Goal: Task Accomplishment & Management: Use online tool/utility

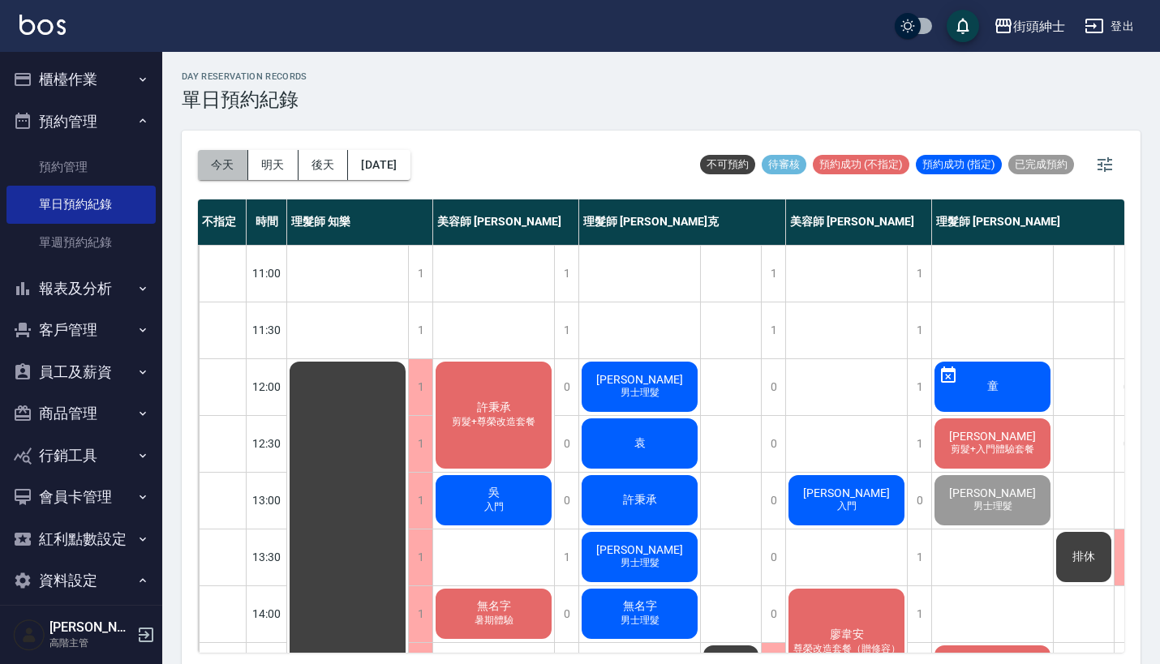
click at [213, 176] on button "今天" at bounding box center [223, 165] width 50 height 30
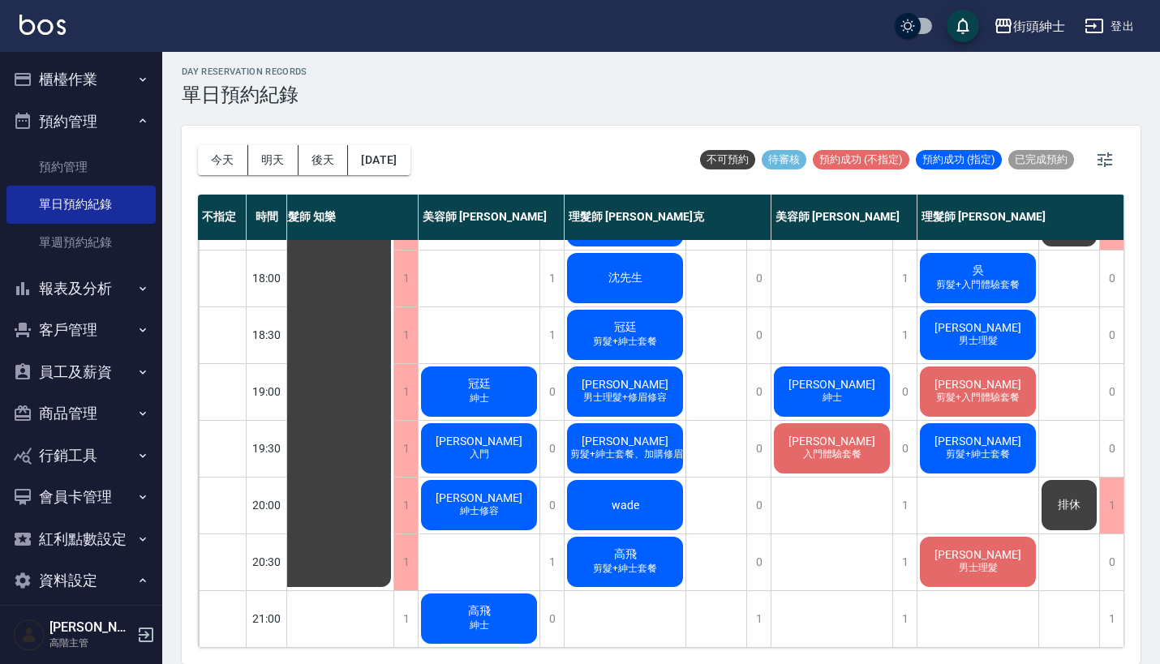
scroll to position [778, 23]
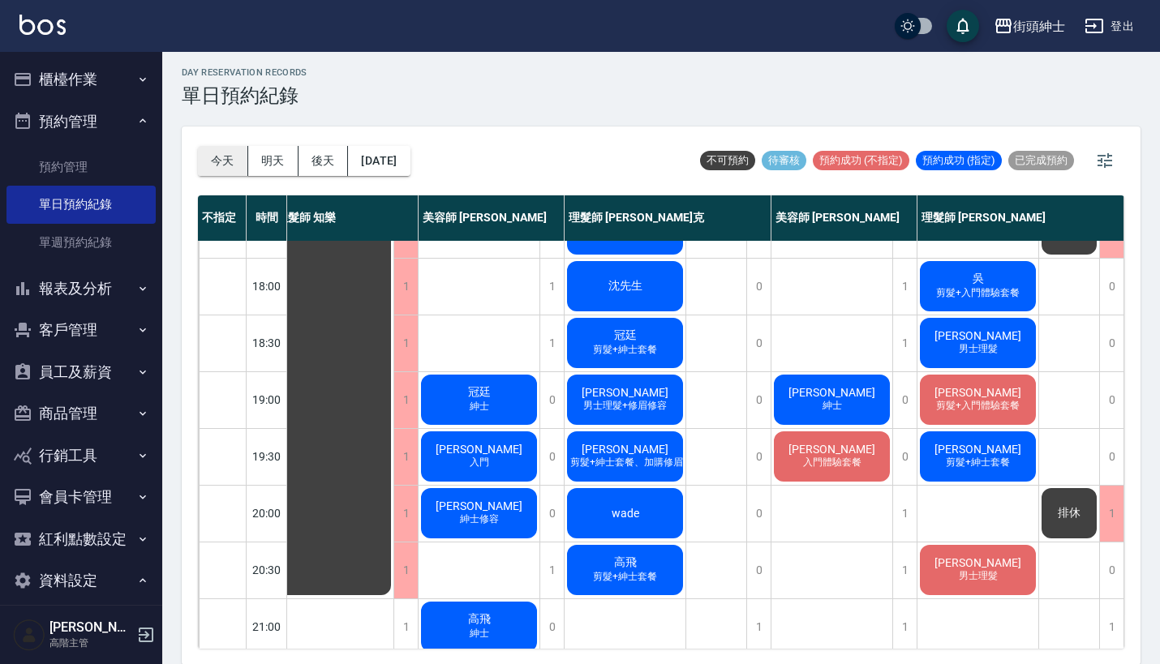
click at [214, 161] on button "今天" at bounding box center [223, 161] width 50 height 30
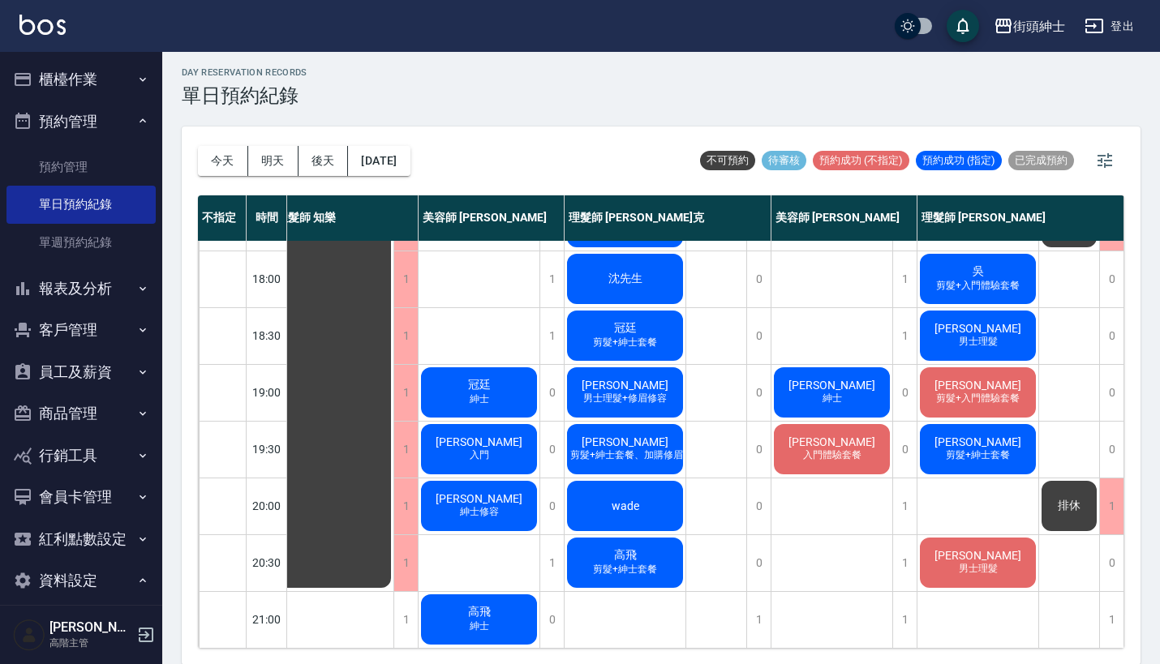
scroll to position [798, 23]
click at [213, 153] on button "今天" at bounding box center [223, 161] width 50 height 30
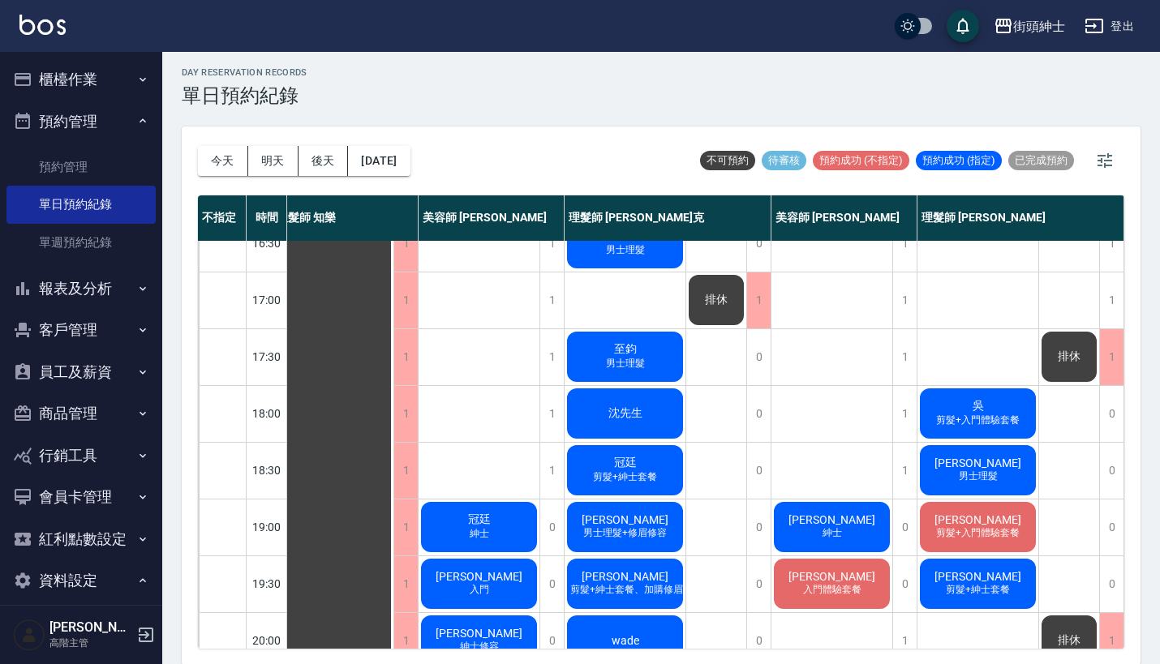
scroll to position [591, 23]
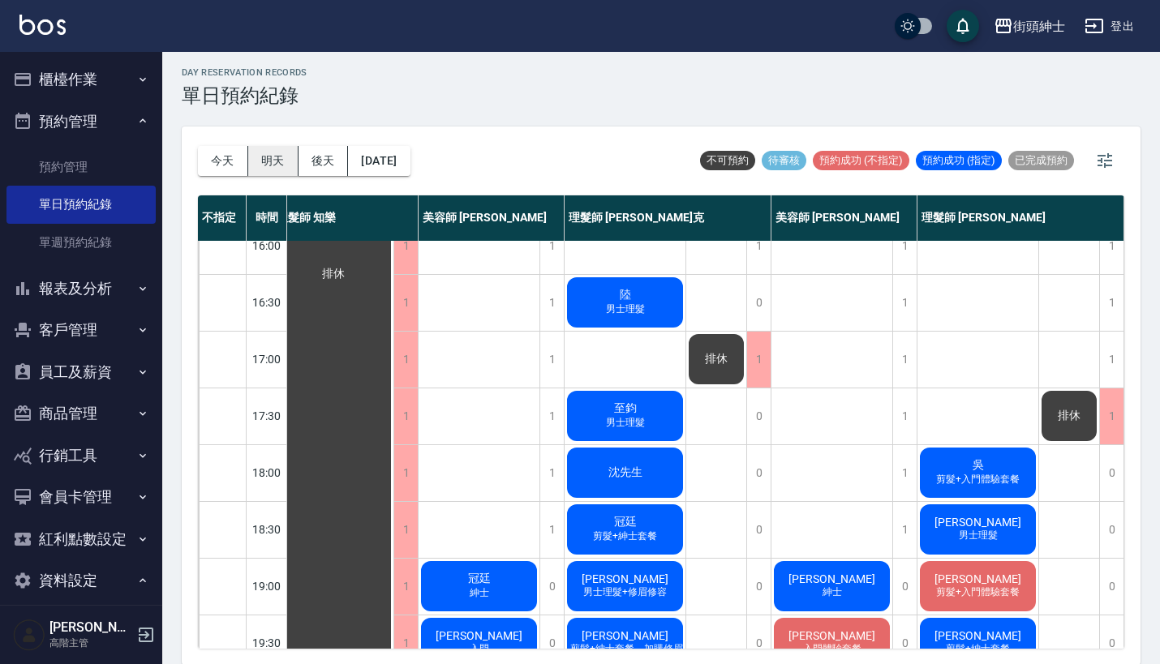
click at [264, 160] on button "明天" at bounding box center [273, 161] width 50 height 30
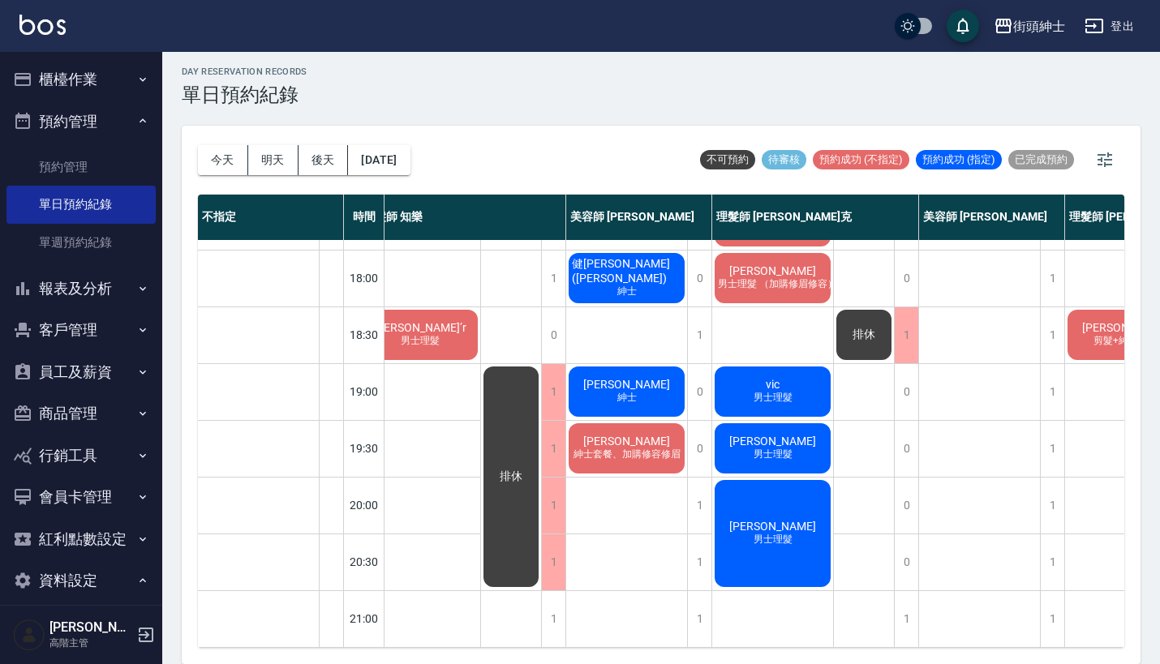
scroll to position [4, 0]
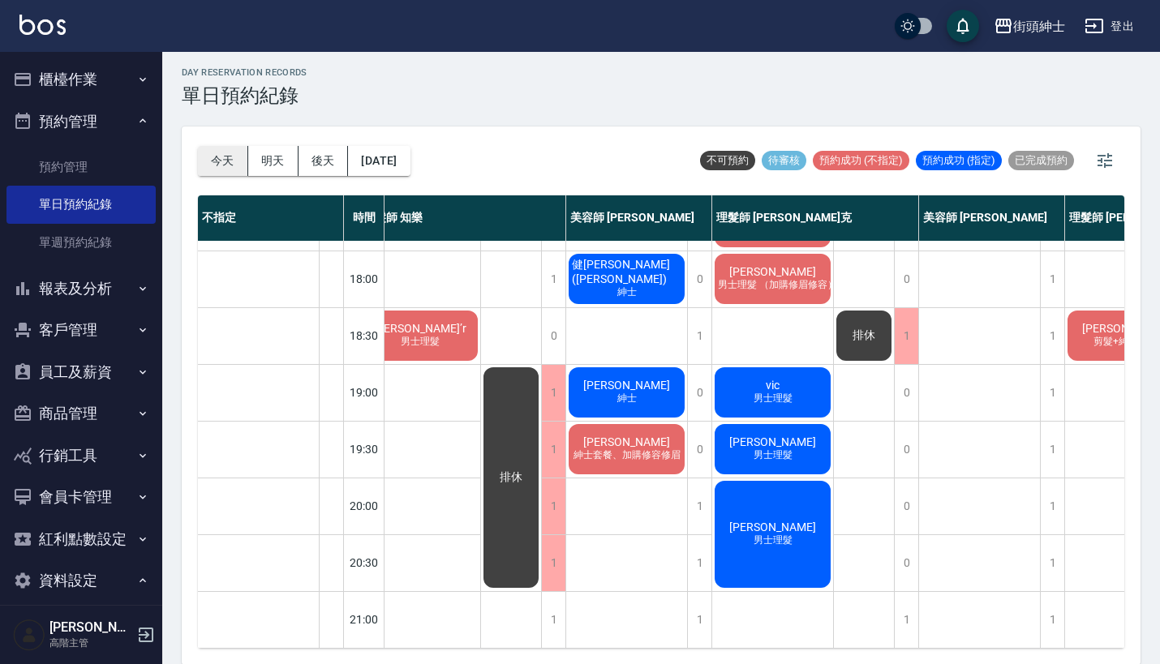
click at [230, 159] on button "今天" at bounding box center [223, 161] width 50 height 30
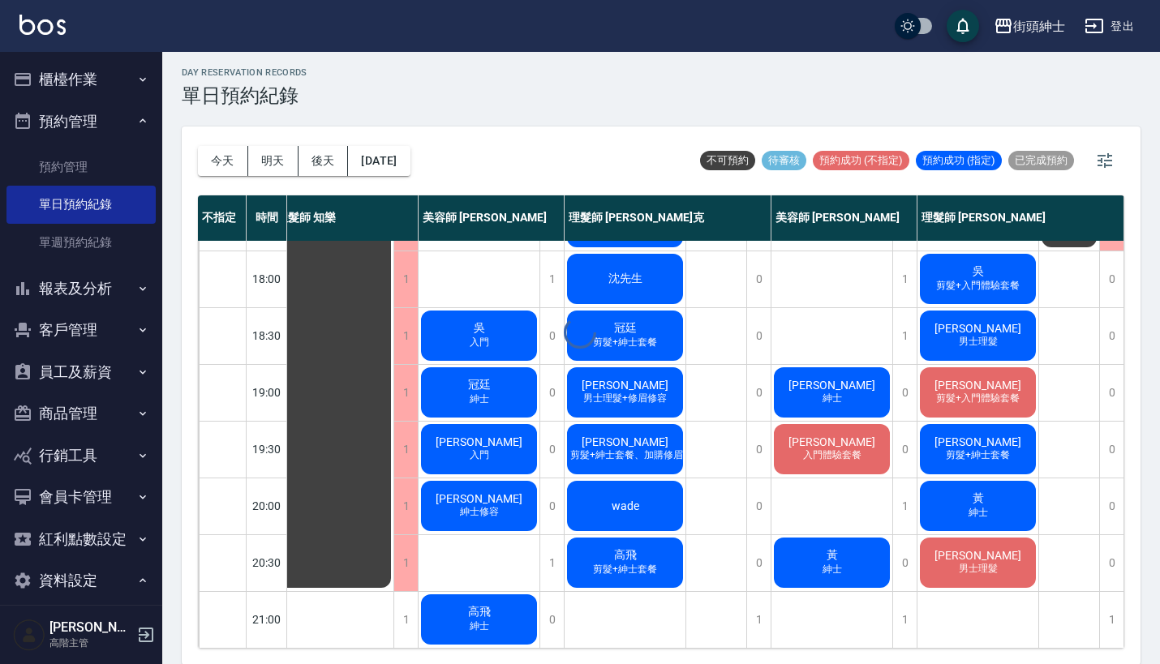
click at [385, 159] on div "day Reservation records 單日預約紀錄 今天 明天 後天 2025/09/10 不可預約 待審核 預約成功 (不指定) 預約成功 (指定…" at bounding box center [661, 356] width 998 height 617
click at [408, 151] on button "[DATE]" at bounding box center [379, 161] width 62 height 30
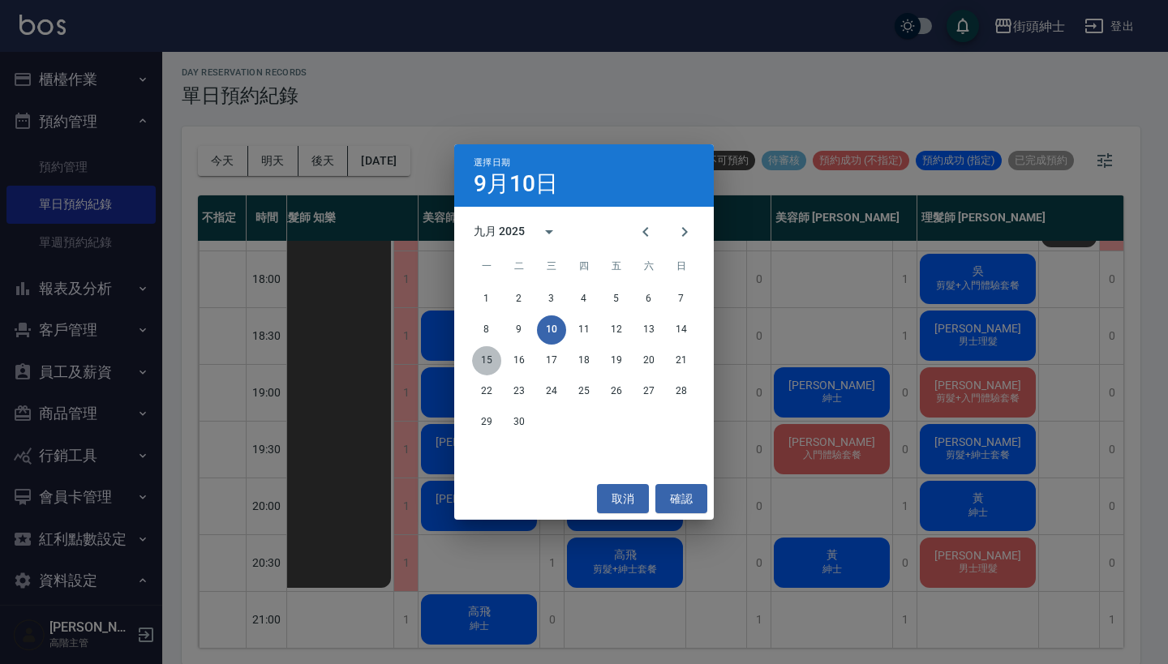
click at [481, 350] on button "15" at bounding box center [486, 360] width 29 height 29
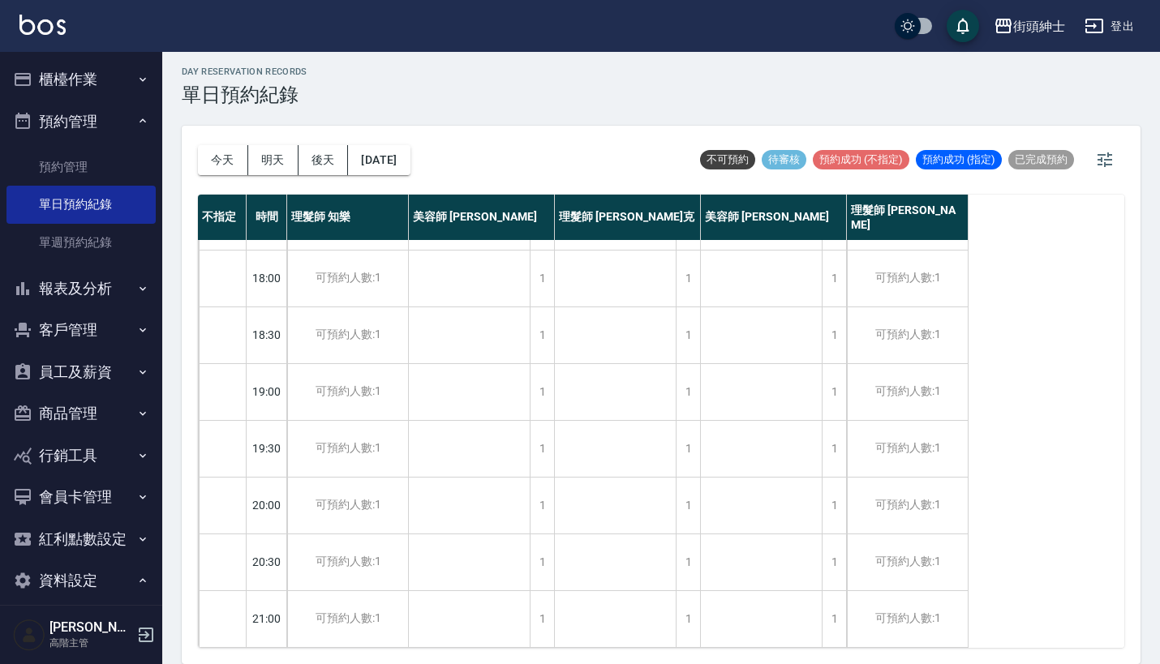
scroll to position [4, 0]
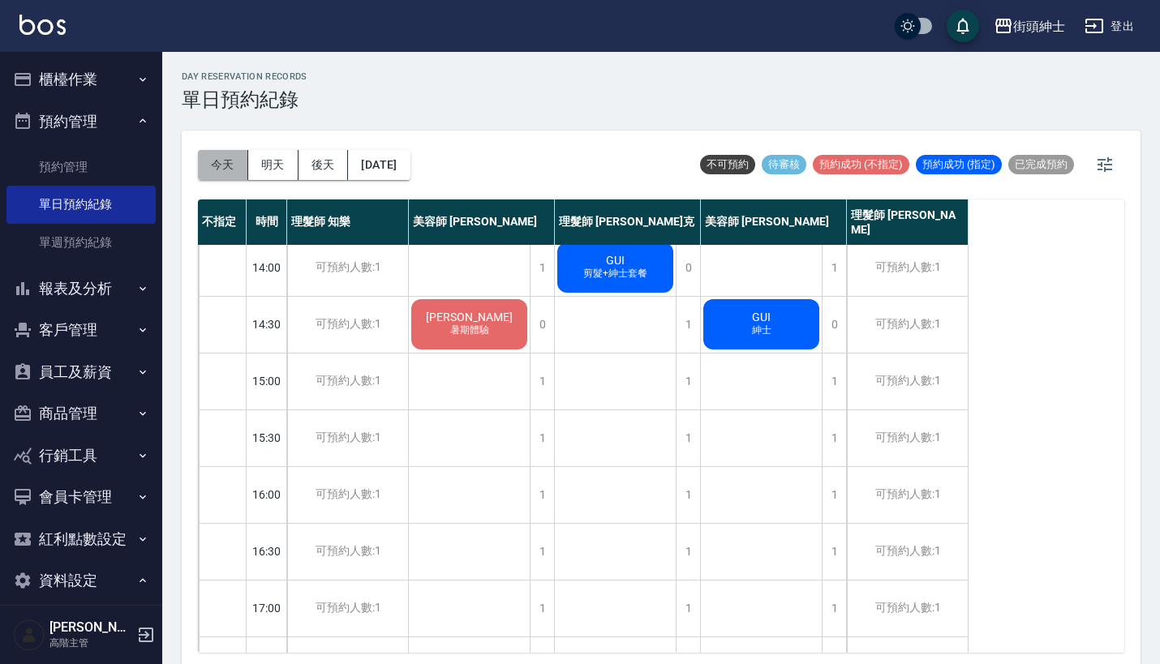
click at [210, 172] on button "今天" at bounding box center [223, 165] width 50 height 30
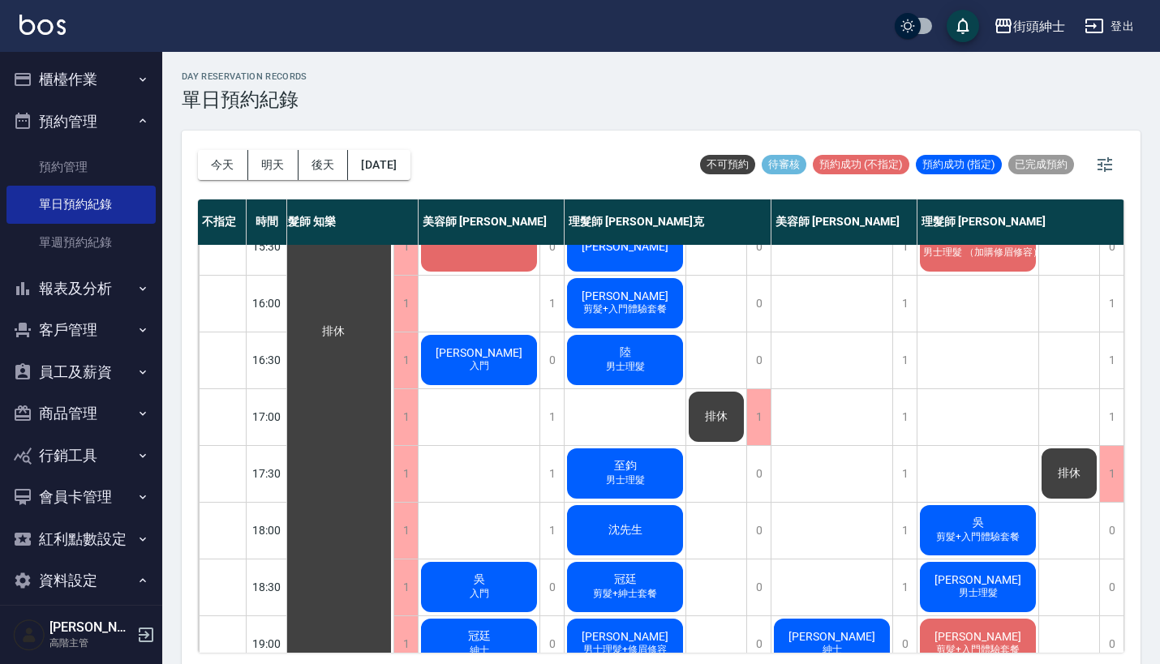
scroll to position [456, 23]
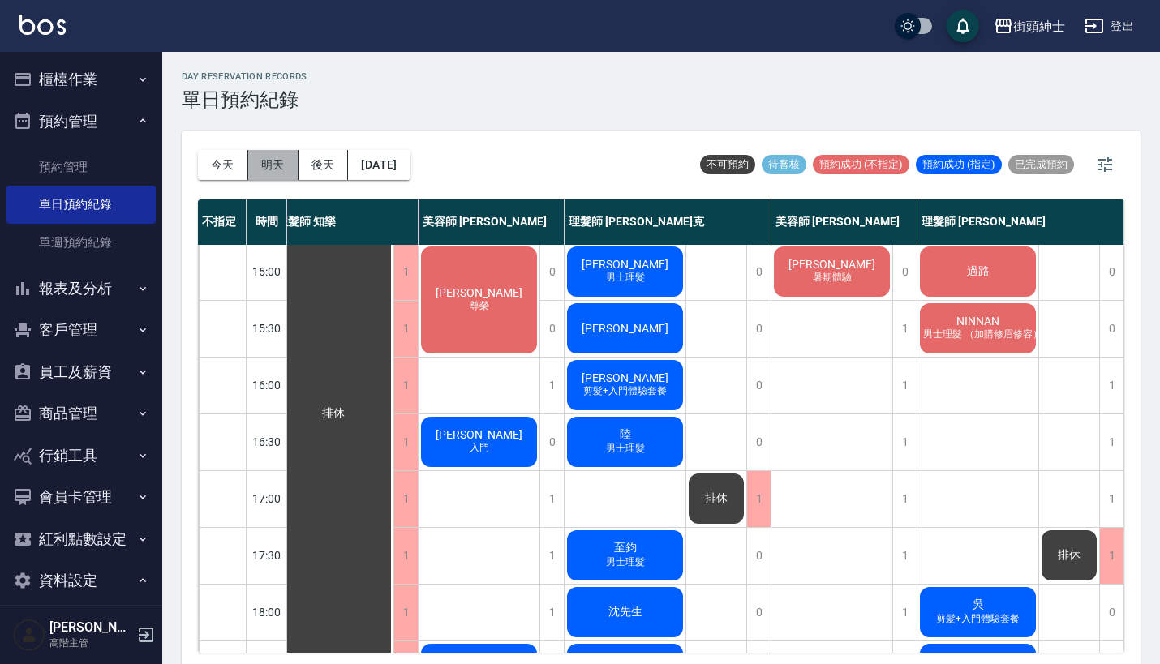
click at [277, 170] on button "明天" at bounding box center [273, 165] width 50 height 30
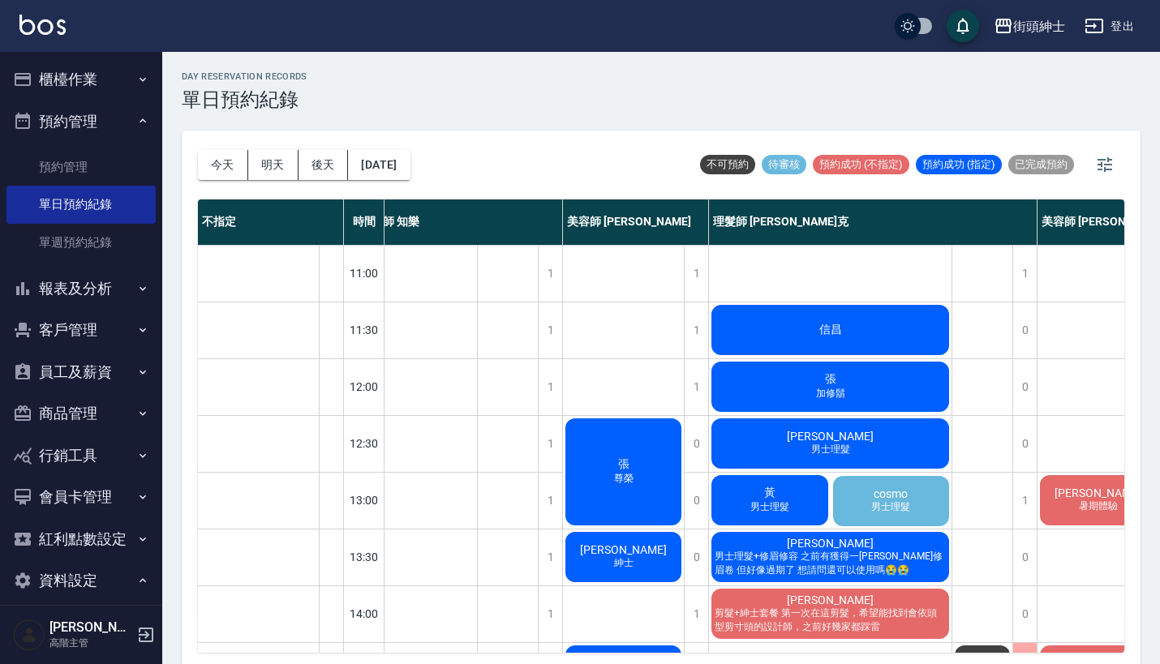
scroll to position [0, 28]
click at [875, 497] on span "cosmo" at bounding box center [890, 494] width 41 height 13
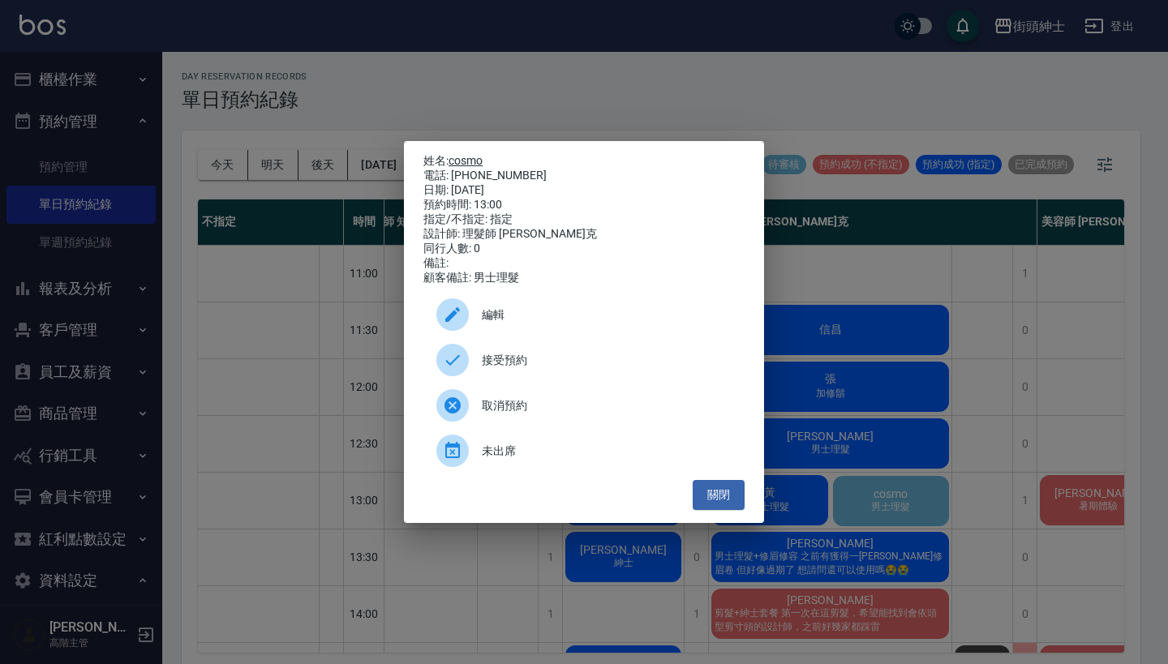
click at [466, 158] on link "cosmo" at bounding box center [466, 160] width 34 height 13
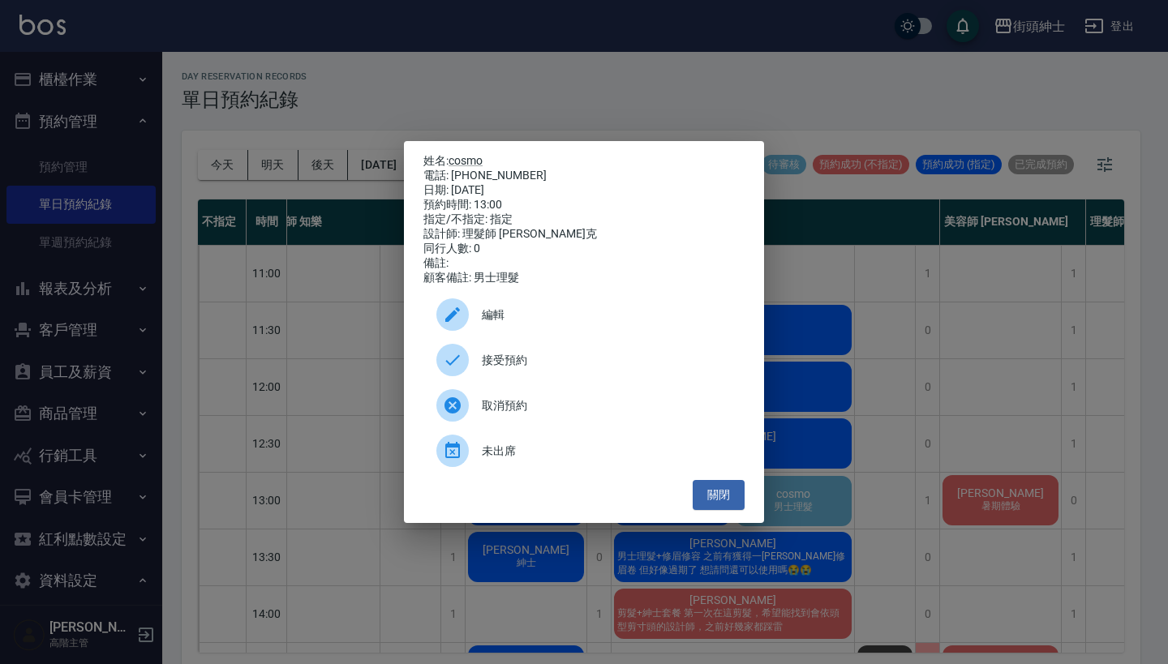
click at [415, 79] on div "姓名: cosmo 電話: 0970800111 日期: 2025/09/11 預約時間: 13:00 指定/不指定: 指定 設計師: 理髮師 Vic 維克 …" at bounding box center [584, 332] width 1168 height 664
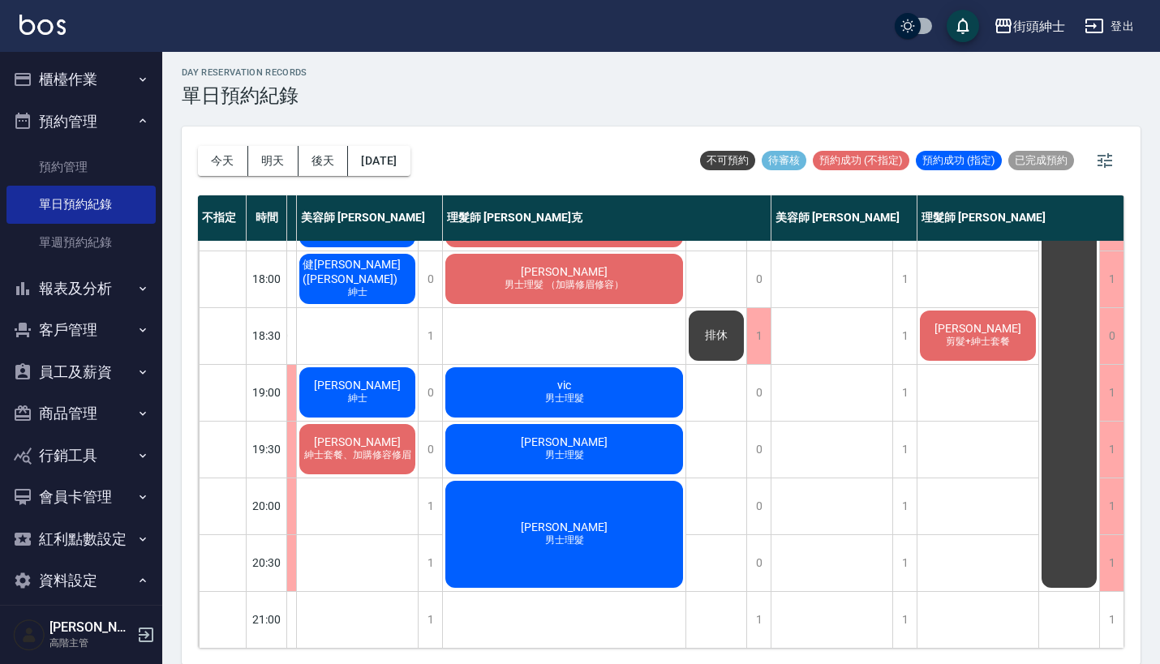
scroll to position [798, 205]
click at [234, 157] on button "今天" at bounding box center [223, 161] width 50 height 30
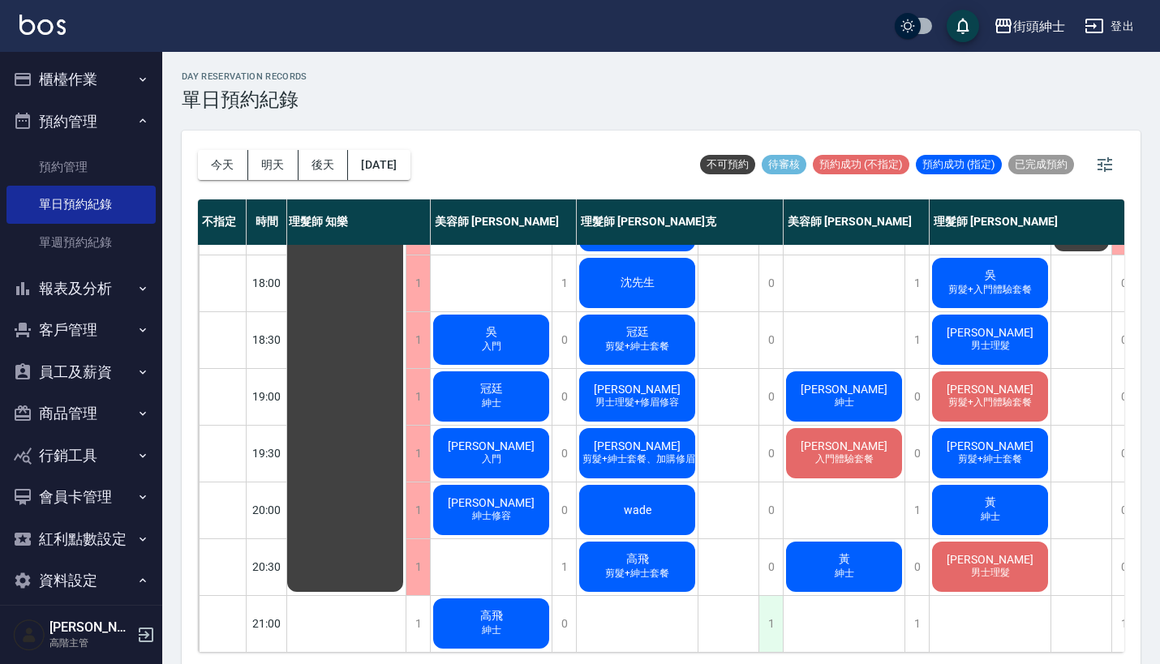
scroll to position [798, 2]
click at [777, 597] on div "1" at bounding box center [771, 624] width 24 height 56
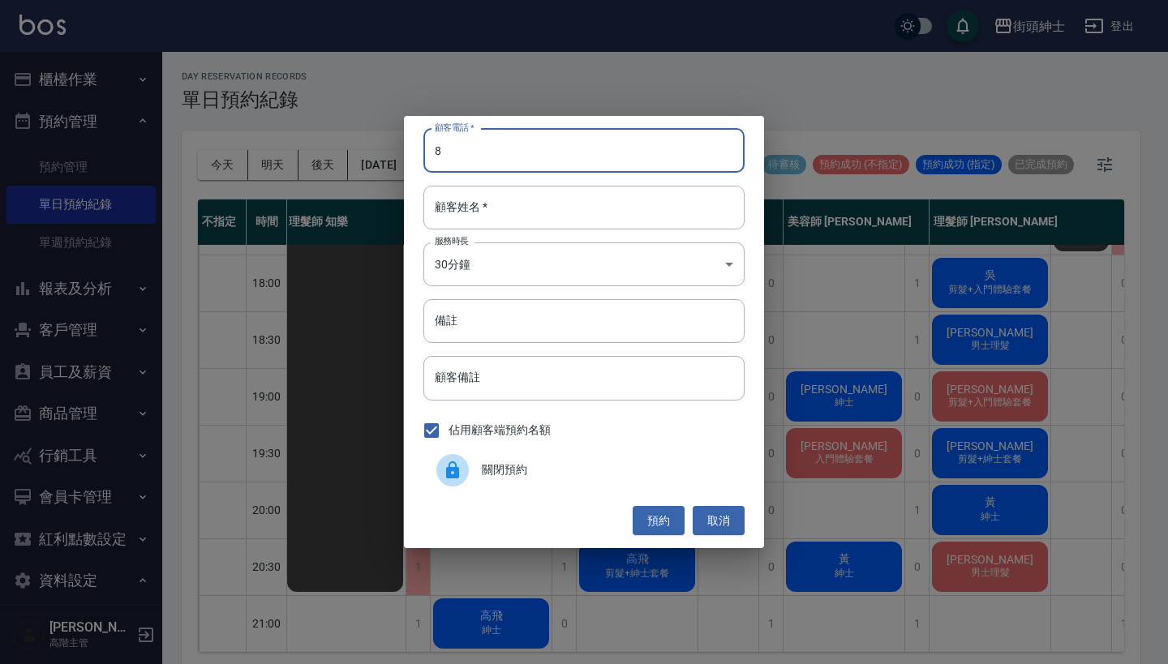
type input "8"
drag, startPoint x: 510, startPoint y: 144, endPoint x: 372, endPoint y: 149, distance: 138.8
click at [372, 149] on div "顧客電話   * 阿明 顧客電話   * 顧客姓名   * 顧客姓名   * 服務時長 30分鐘 1 服務時長 備註 備註 顧客備註 顧客備註 佔用顧客端預約…" at bounding box center [584, 332] width 1168 height 664
type input "[PERSON_NAME]"
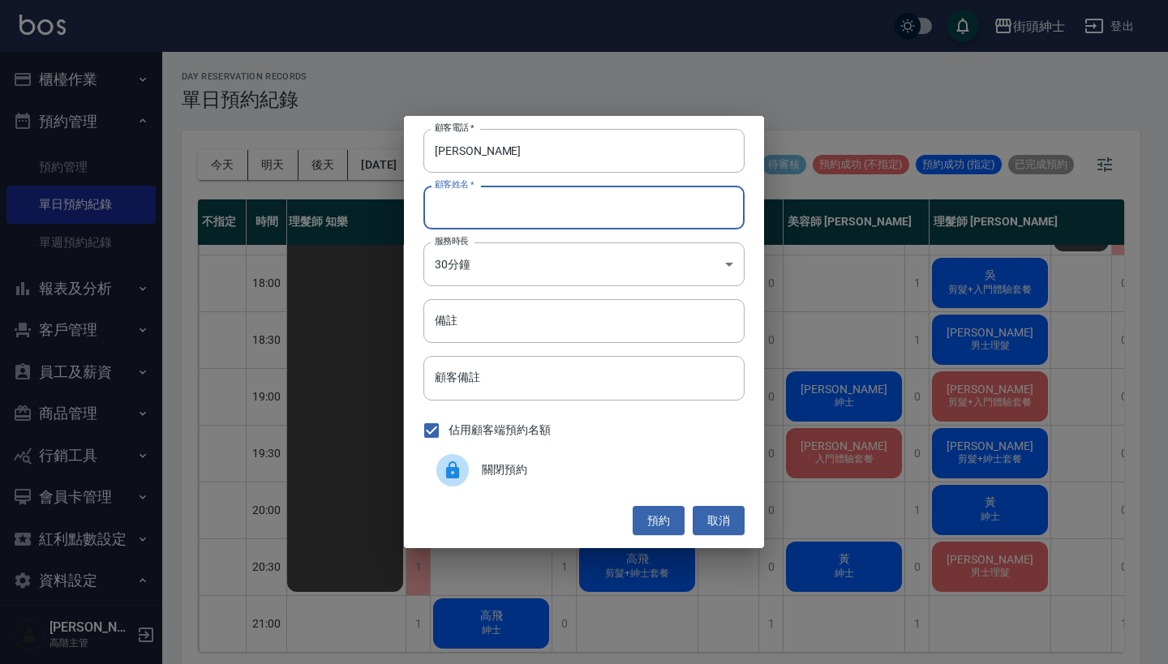
paste input "[PERSON_NAME]"
type input "[PERSON_NAME]"
click at [671, 522] on button "預約" at bounding box center [659, 521] width 52 height 30
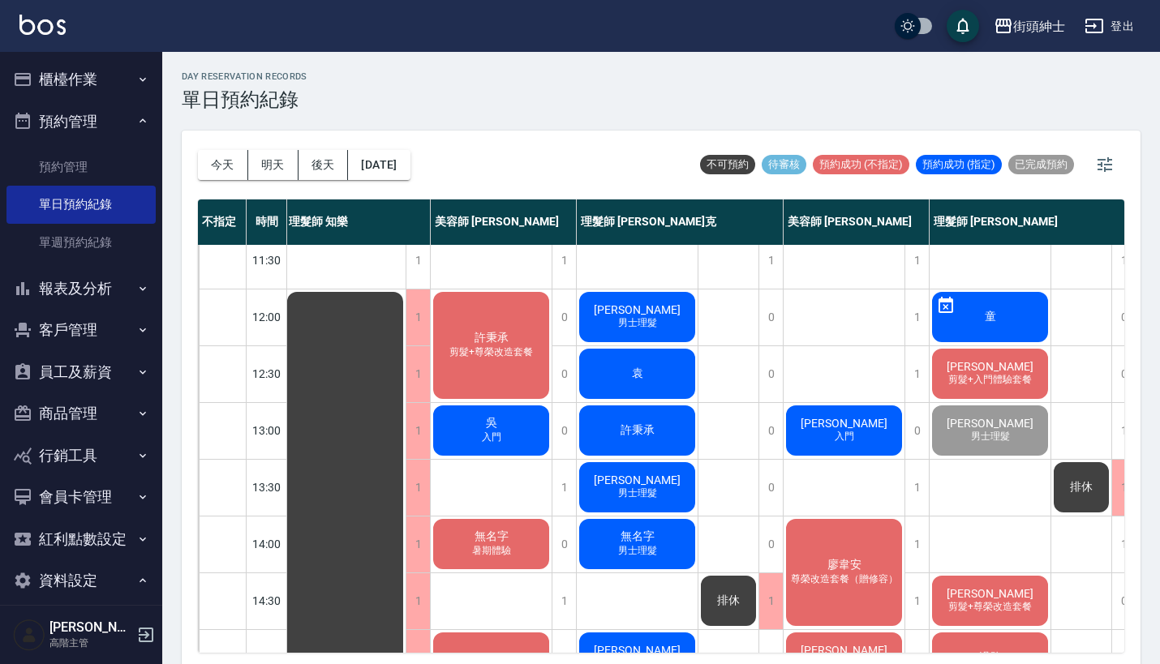
scroll to position [88, 2]
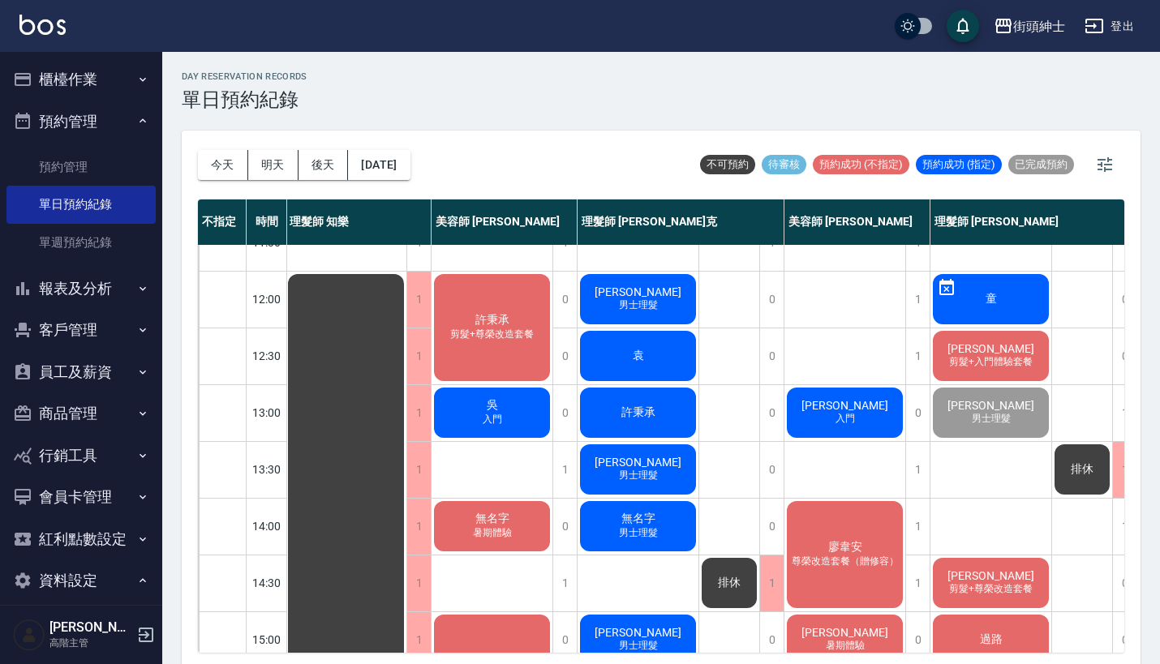
click at [859, 417] on div "陳俊維 入門" at bounding box center [845, 412] width 121 height 55
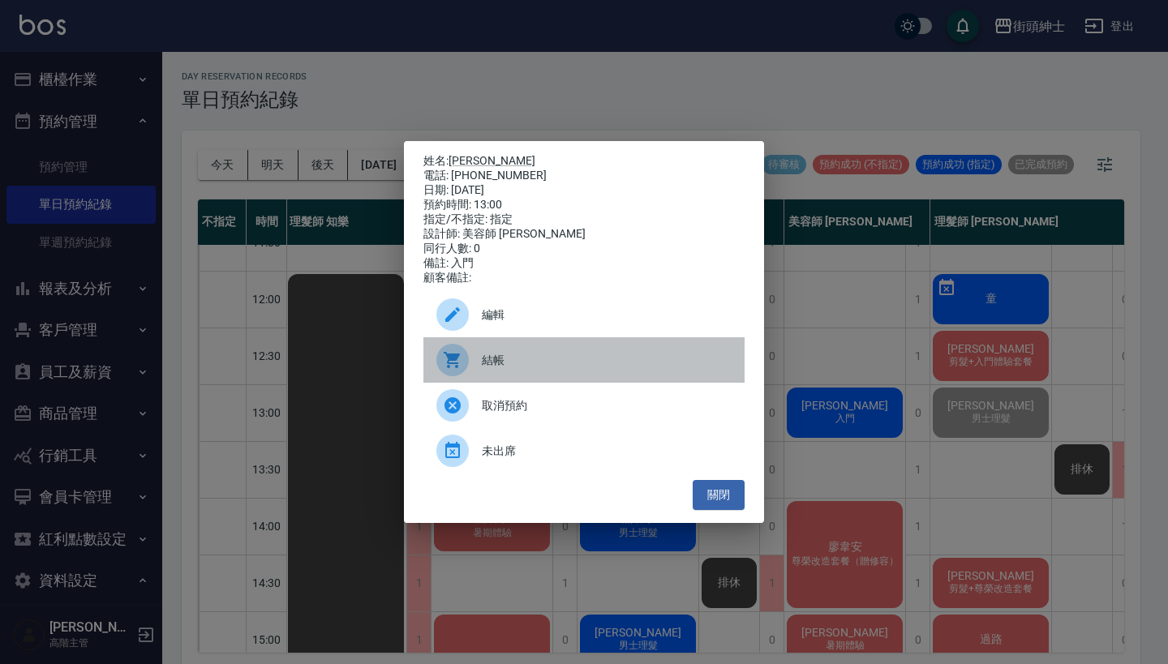
click at [496, 361] on span "結帳" at bounding box center [607, 360] width 250 height 17
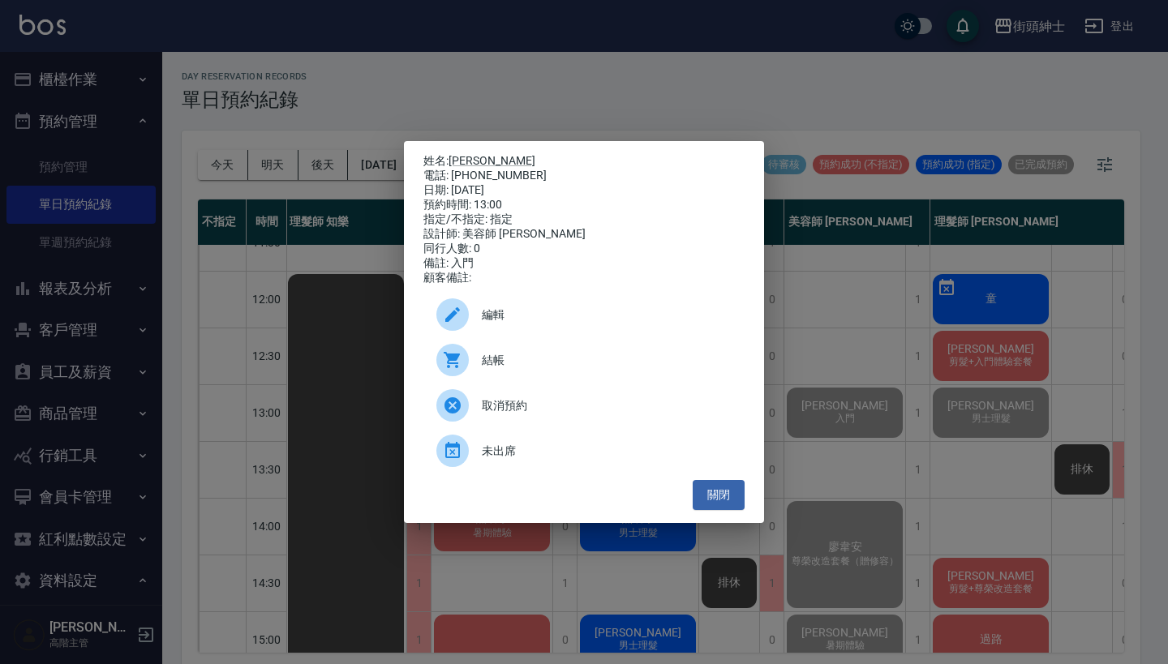
click at [301, 52] on div "姓名: 陳俊維 電話: 0916129032 日期: 2025/09/10 預約時間: 13:00 指定/不指定: 指定 設計師: 美容師 小戴 同行人數: …" at bounding box center [584, 332] width 1168 height 664
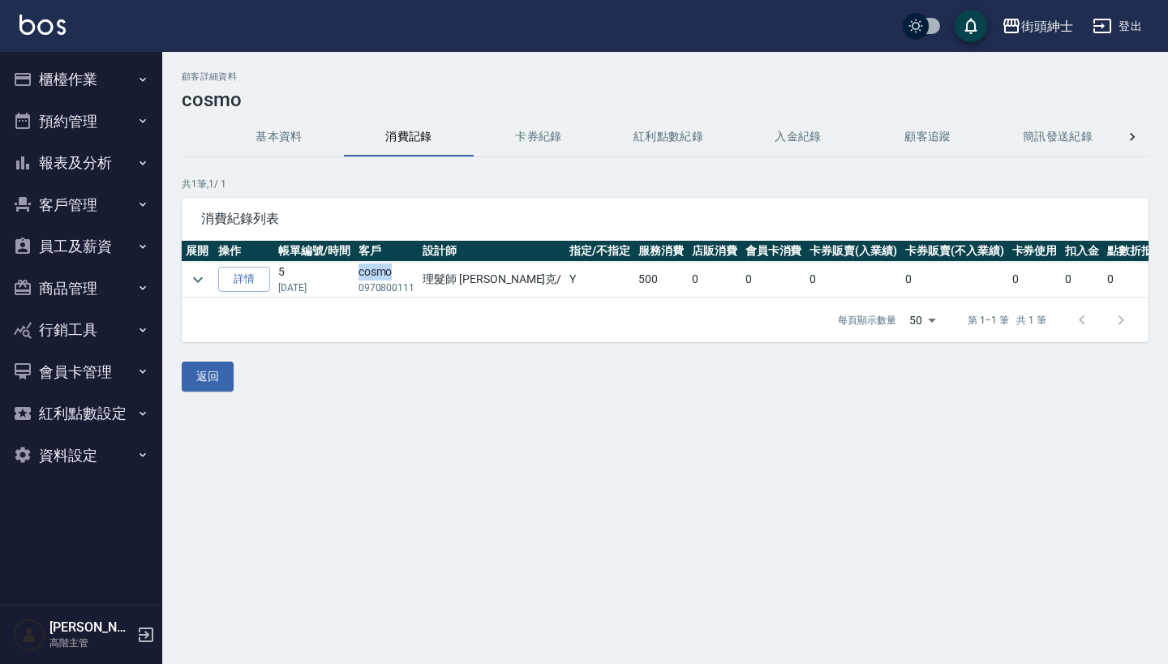
drag, startPoint x: 392, startPoint y: 274, endPoint x: 360, endPoint y: 274, distance: 31.6
click at [360, 274] on td "cosmo 0970800111" at bounding box center [387, 280] width 65 height 36
click at [436, 235] on div "消費紀錄列表" at bounding box center [665, 219] width 967 height 42
click at [129, 124] on button "預約管理" at bounding box center [80, 122] width 149 height 42
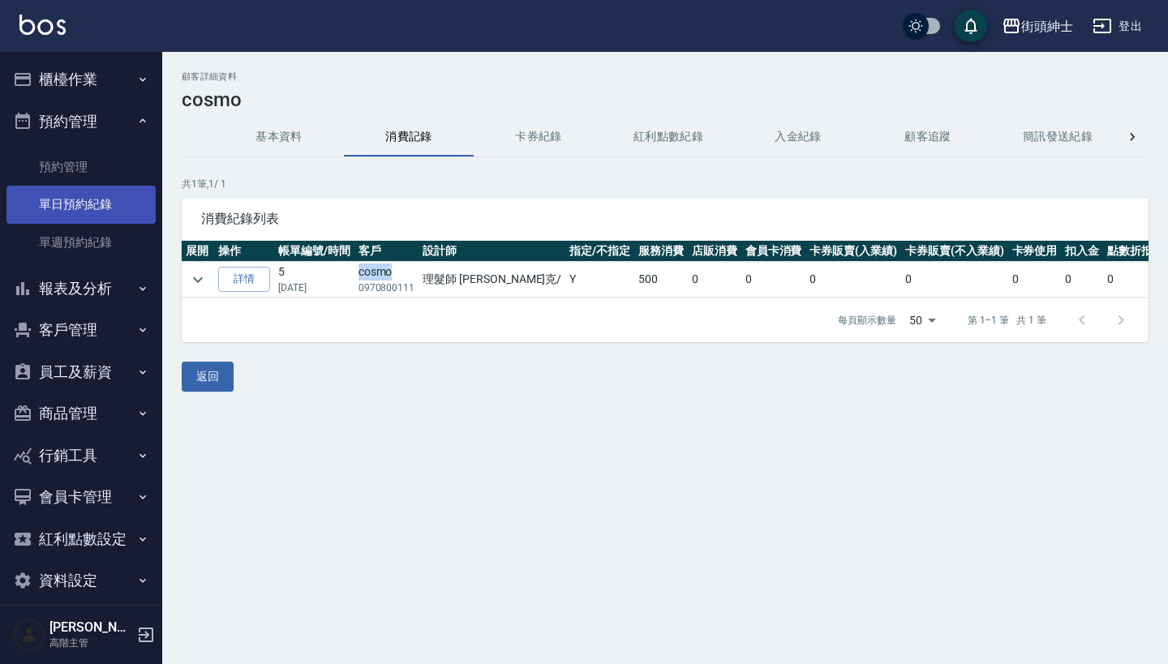
click at [114, 217] on link "單日預約紀錄" at bounding box center [80, 204] width 149 height 37
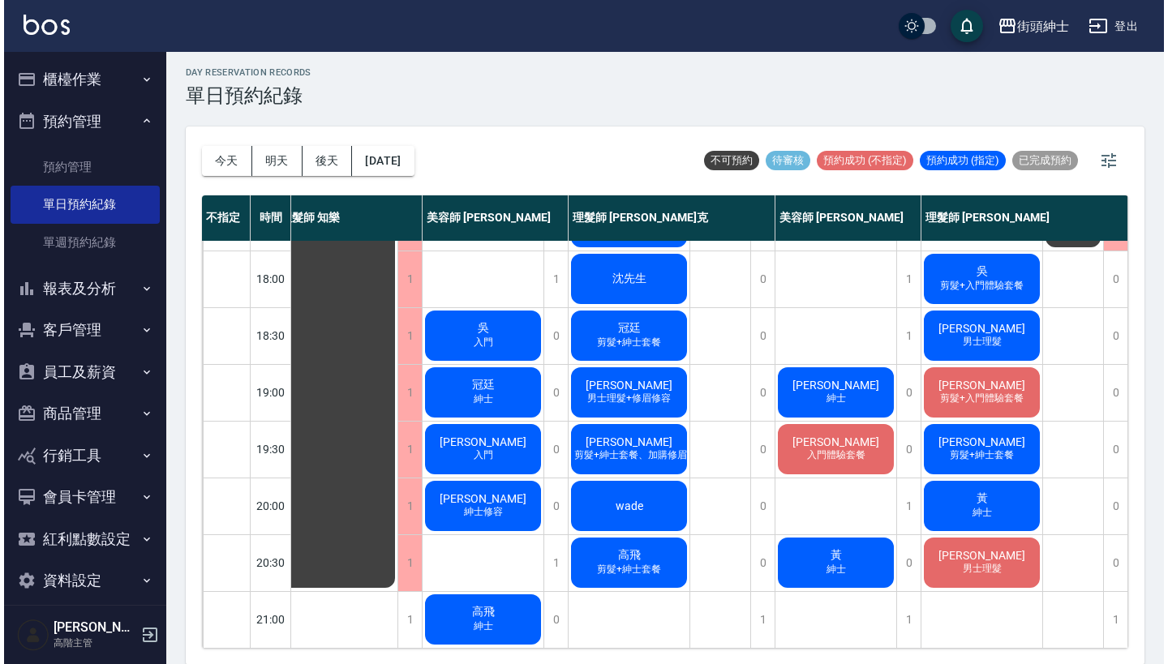
scroll to position [798, 23]
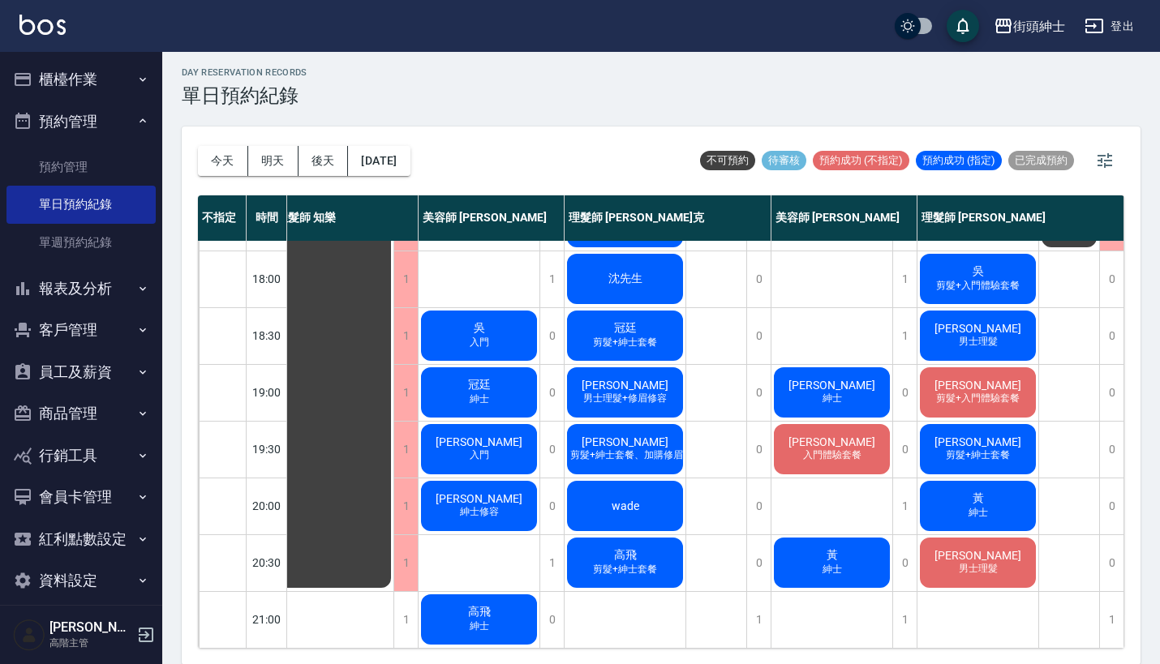
click at [994, 490] on div "黃 紳士" at bounding box center [978, 506] width 121 height 55
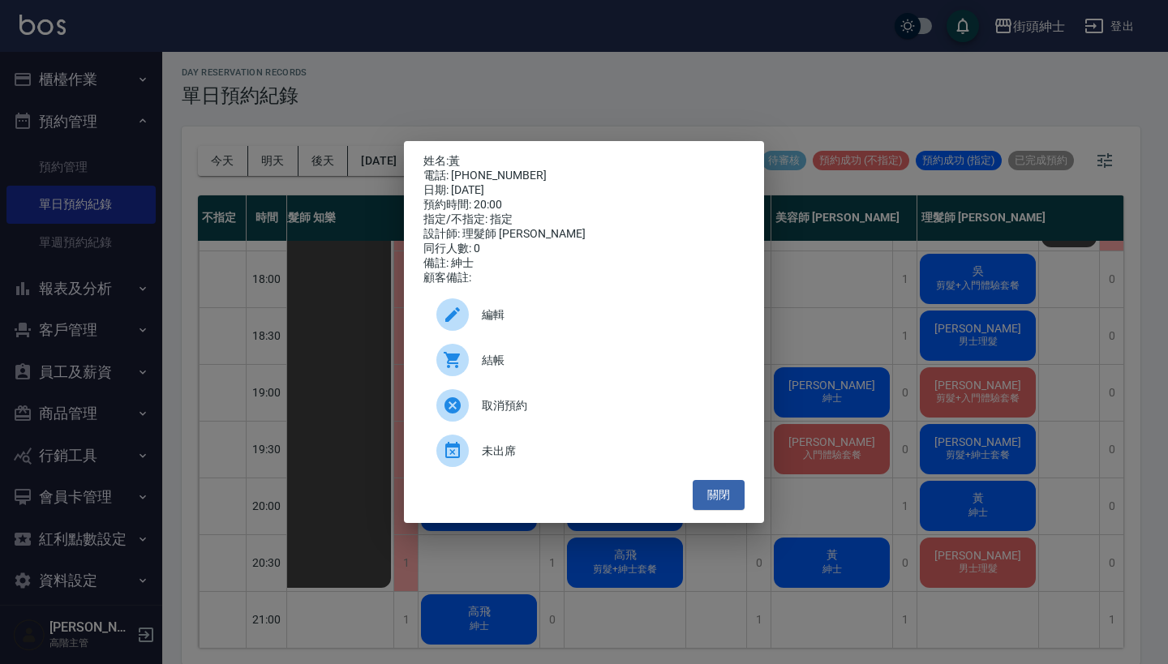
click at [458, 169] on div "電話: 0926503211" at bounding box center [583, 176] width 321 height 15
click at [458, 161] on link "黃" at bounding box center [454, 160] width 11 height 13
click at [458, 154] on link "黃" at bounding box center [454, 160] width 11 height 13
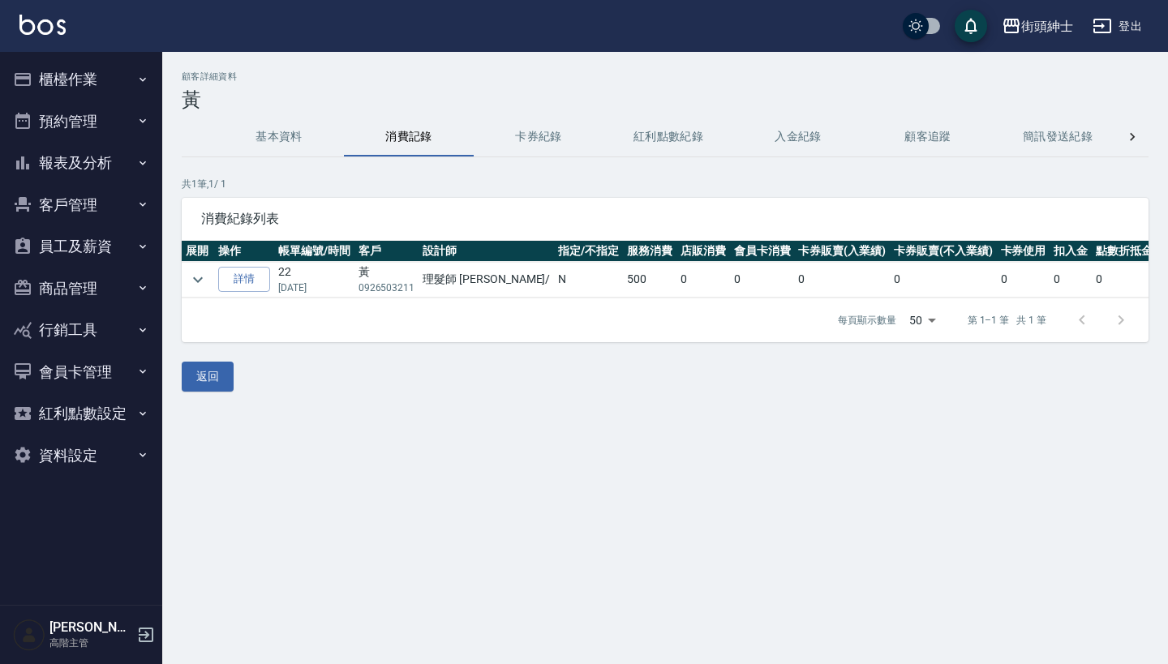
click at [111, 112] on button "預約管理" at bounding box center [80, 122] width 149 height 42
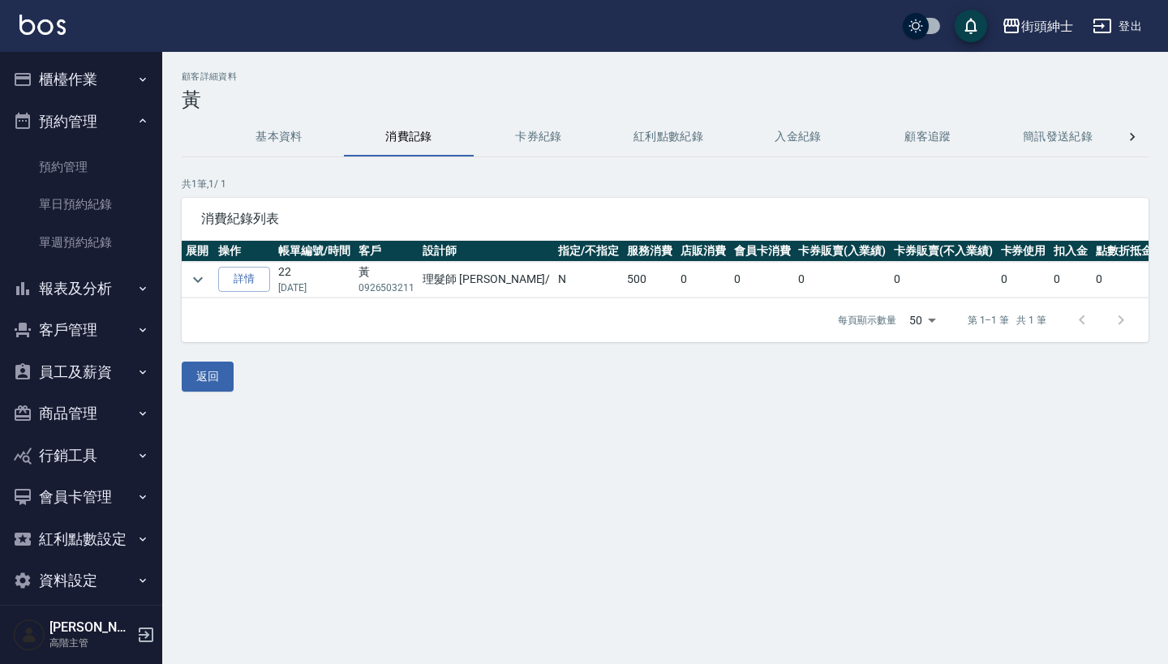
click at [111, 114] on button "預約管理" at bounding box center [80, 122] width 149 height 42
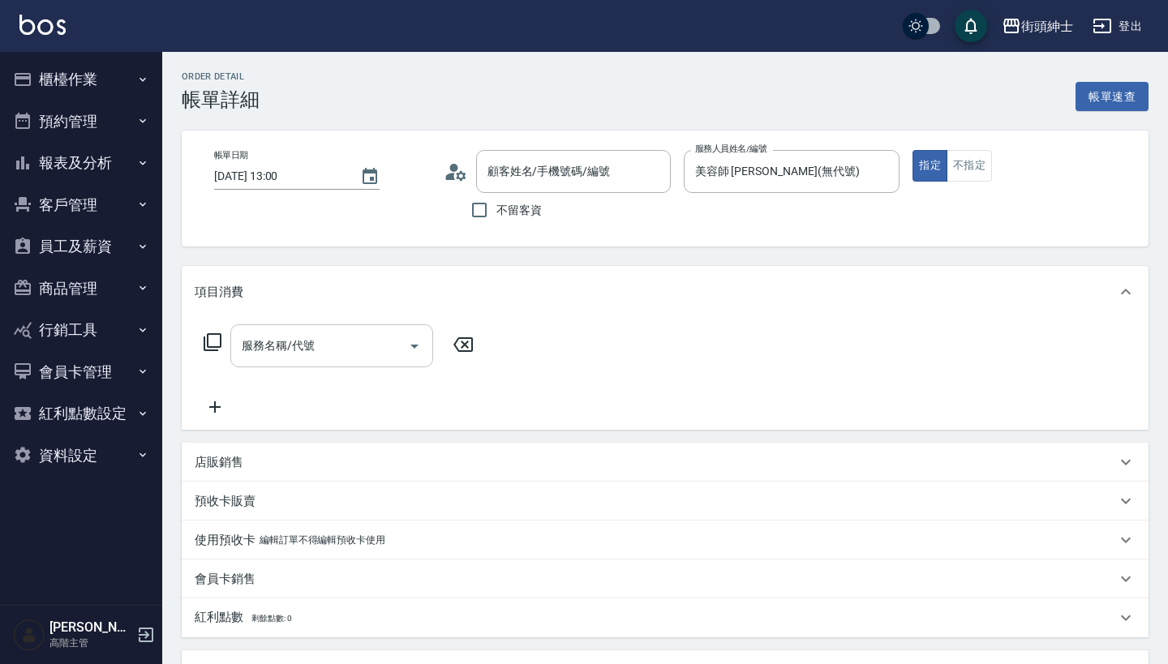
type input "[PERSON_NAME]/0916129032/null"
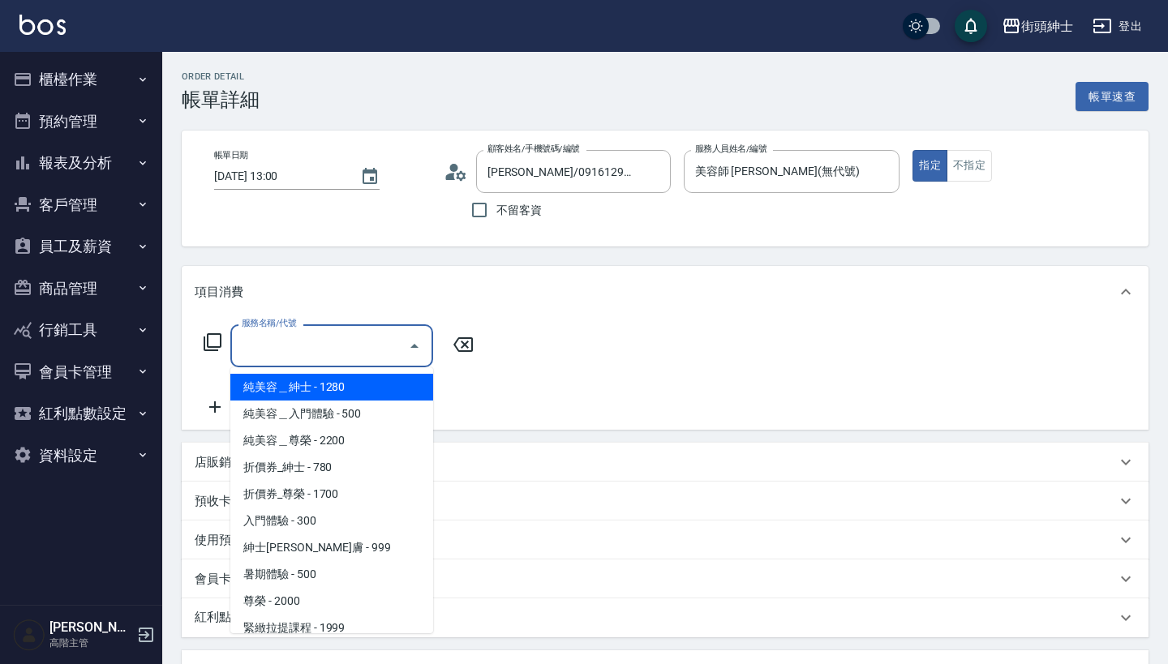
click at [356, 350] on input "服務名稱/代號" at bounding box center [320, 346] width 164 height 28
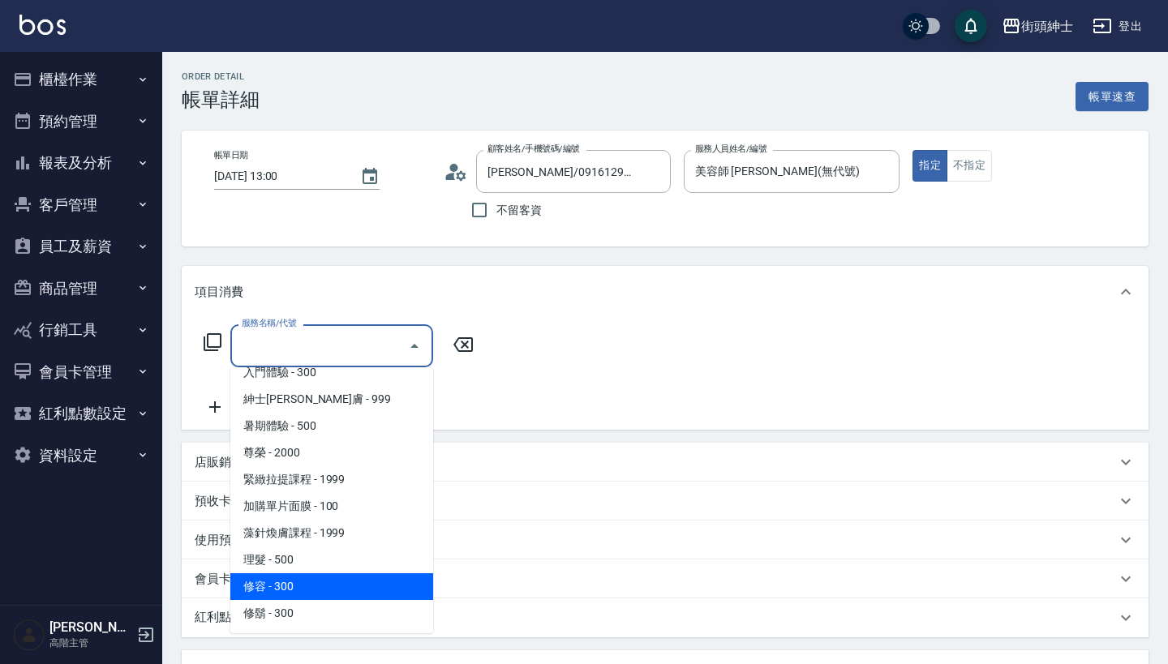
scroll to position [148, 0]
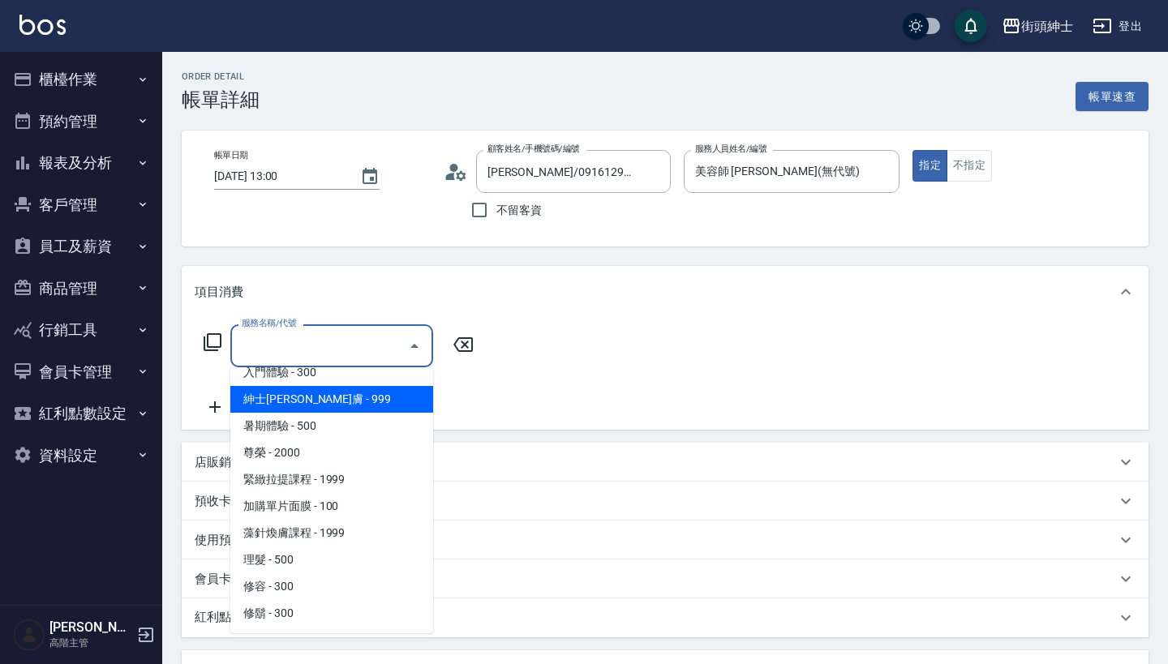
click at [360, 402] on span "紳士[PERSON_NAME]膚 - 999" at bounding box center [331, 399] width 203 height 27
type input "紳士[PERSON_NAME]膚"
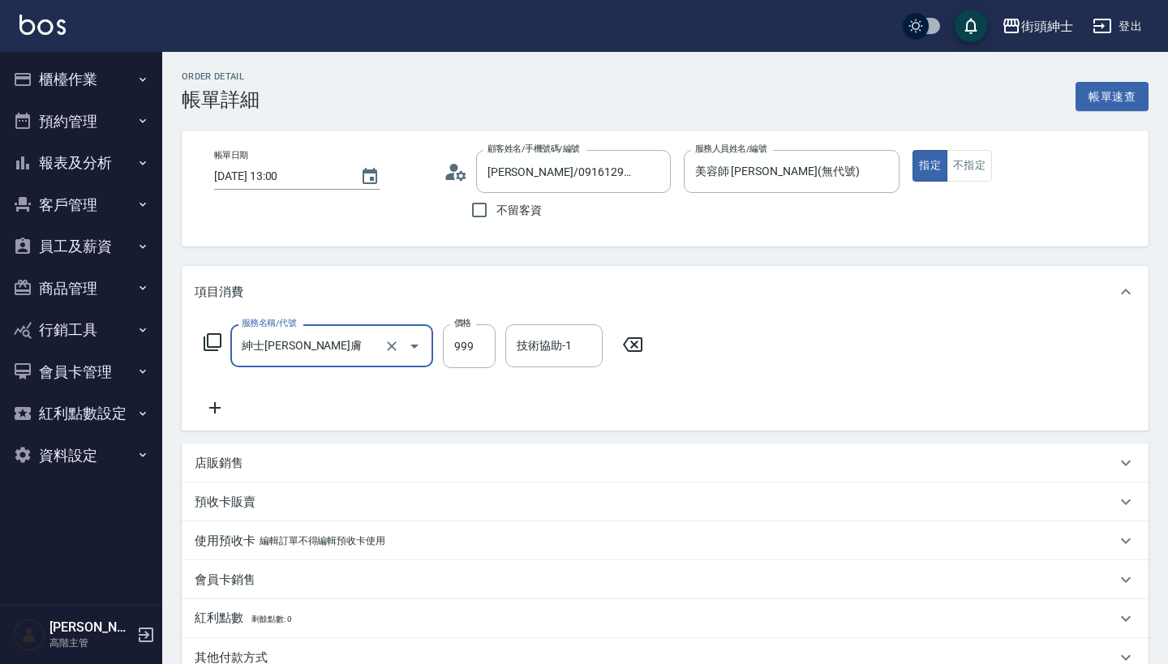
click at [217, 411] on icon at bounding box center [215, 407] width 41 height 19
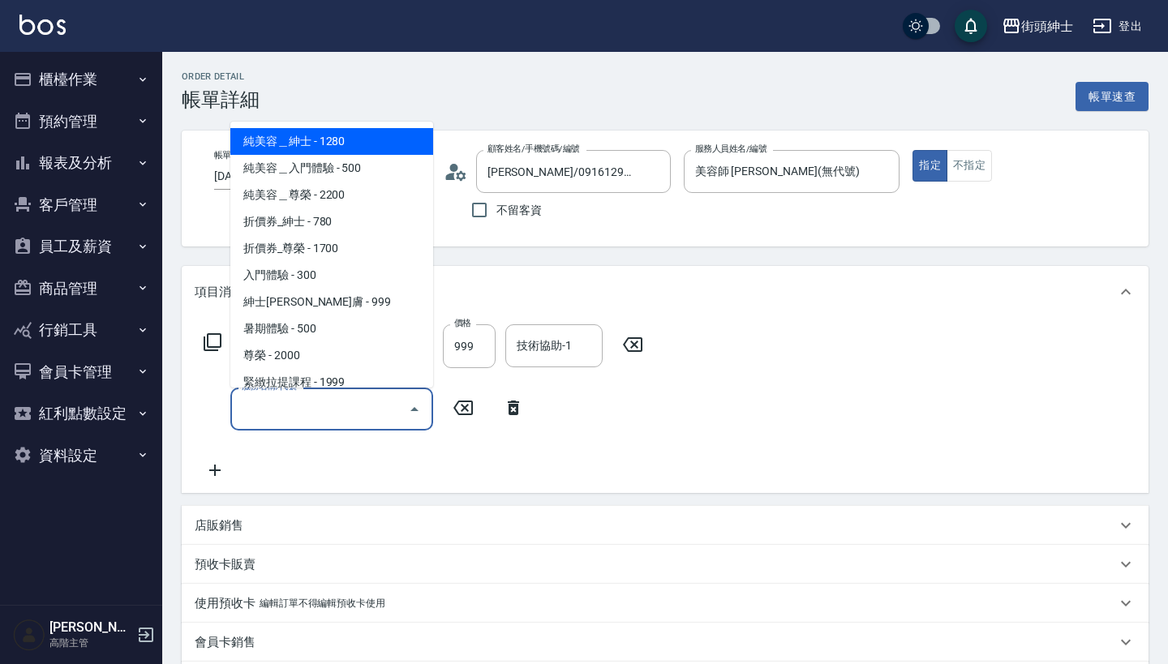
click at [305, 409] on input "服務名稱/代號" at bounding box center [320, 409] width 164 height 28
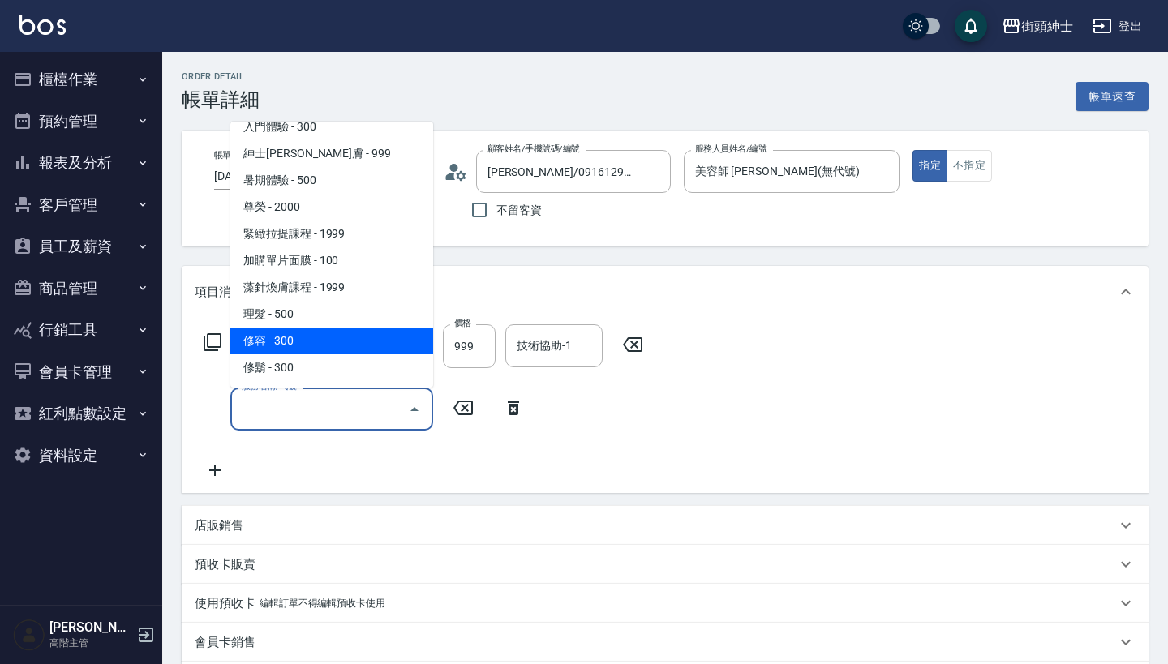
click at [352, 341] on span "修容 - 300" at bounding box center [331, 341] width 203 height 27
type input "修容(A03)"
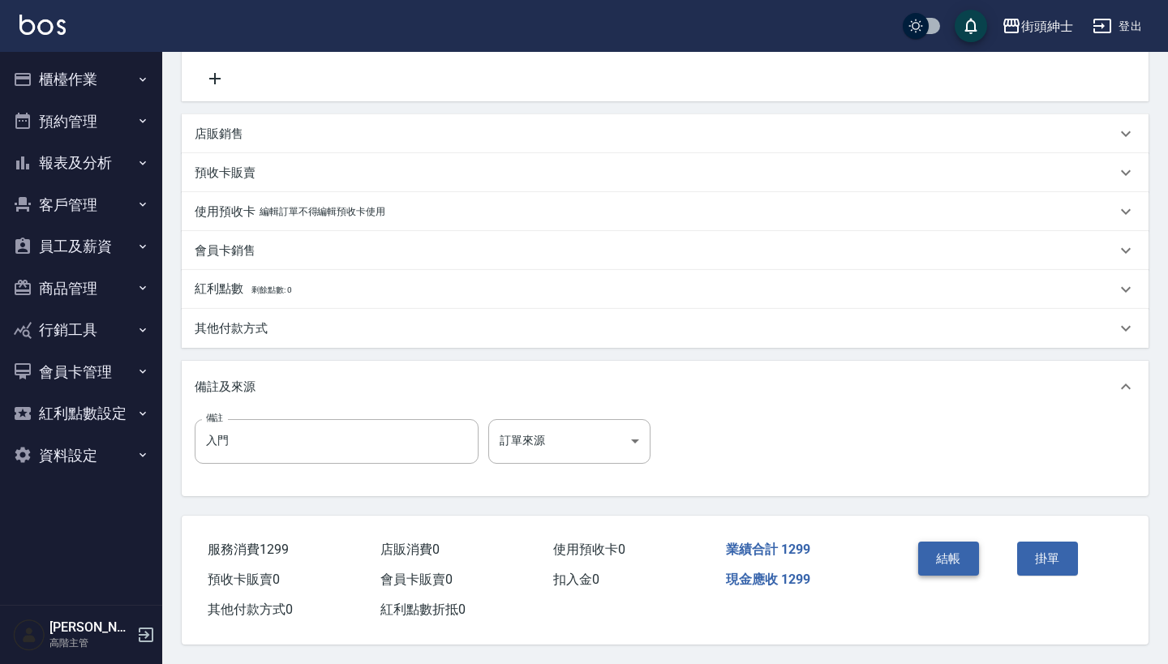
scroll to position [399, 0]
click at [963, 548] on button "結帳" at bounding box center [948, 559] width 61 height 34
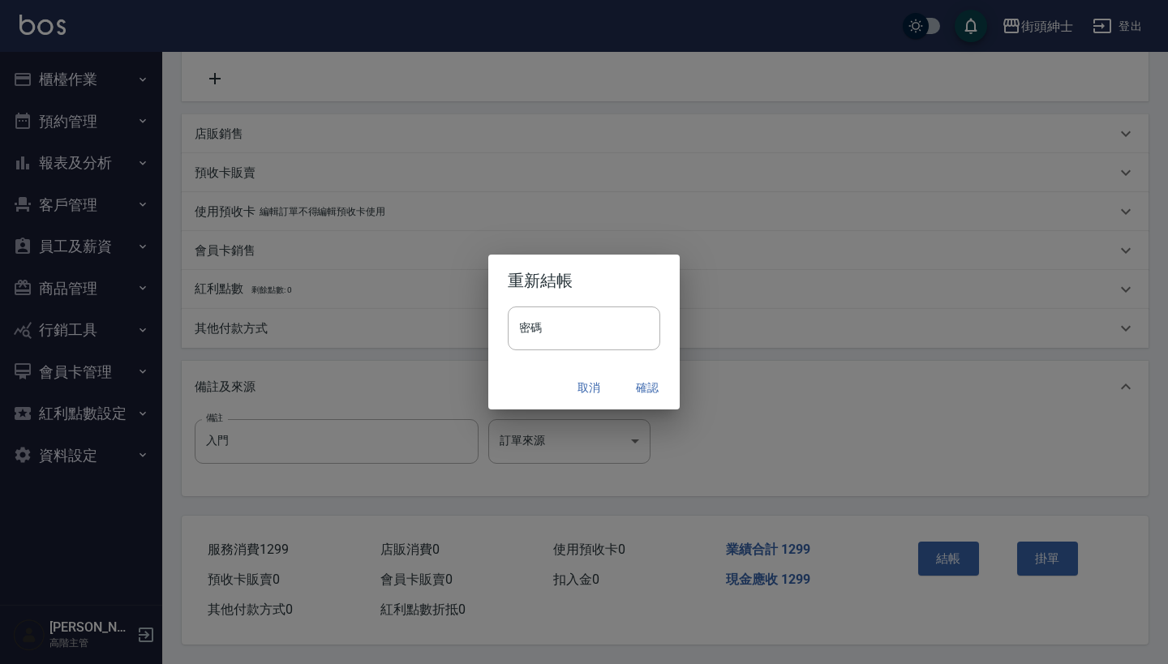
click at [638, 383] on button "確認" at bounding box center [647, 388] width 52 height 30
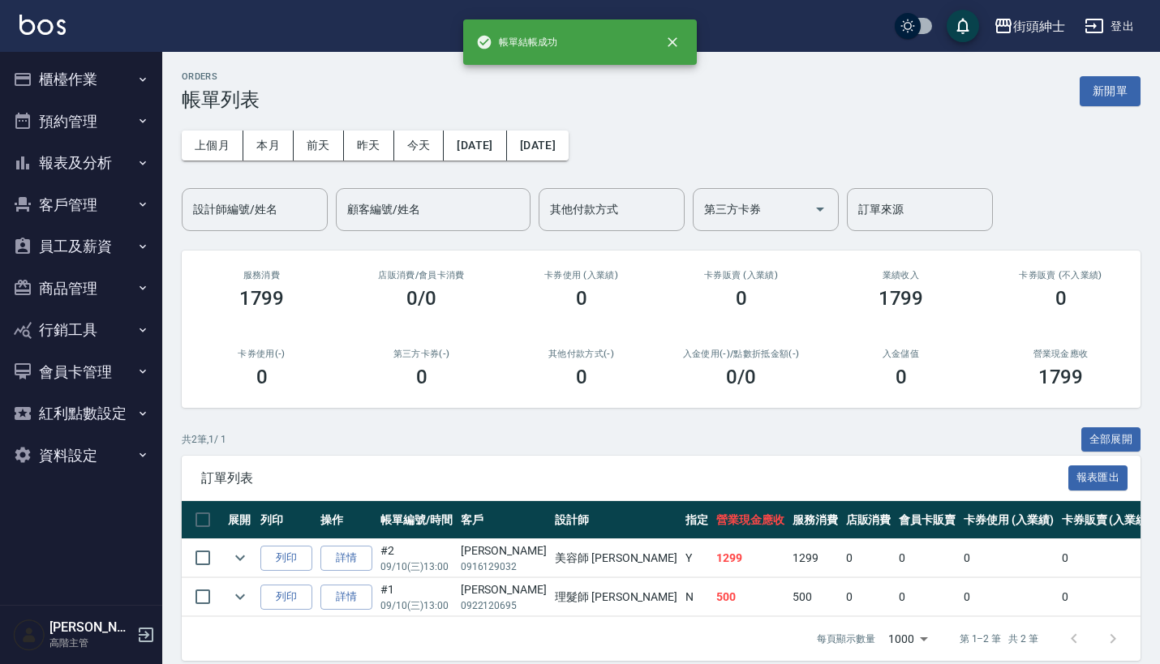
click at [121, 101] on button "預約管理" at bounding box center [80, 122] width 149 height 42
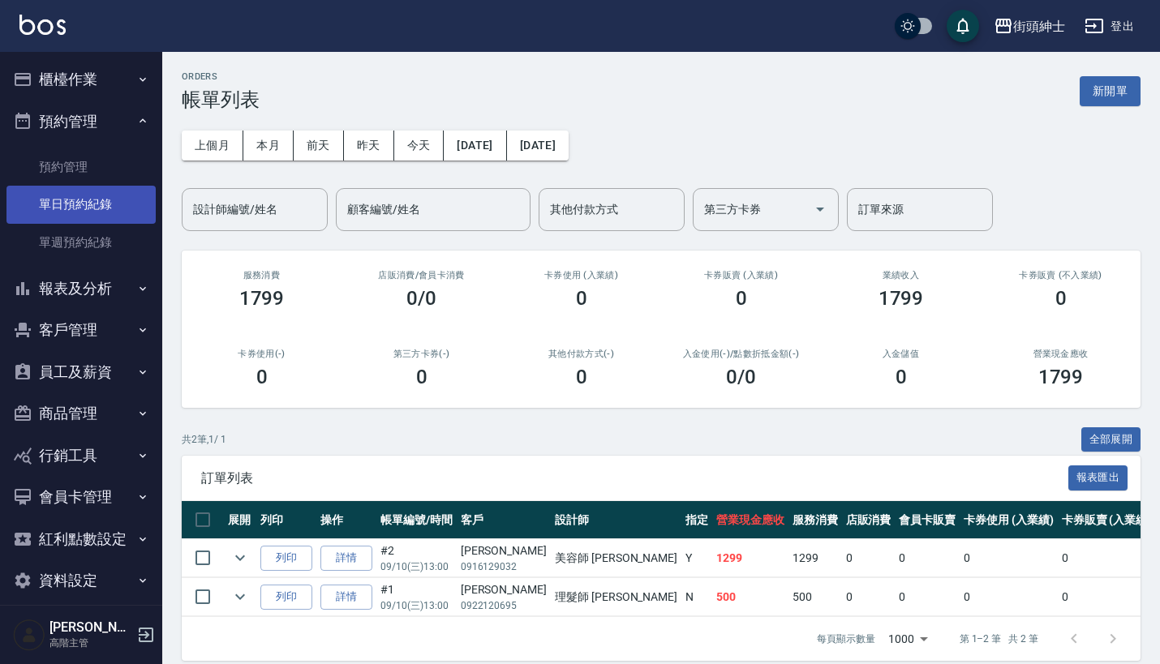
click at [107, 200] on link "單日預約紀錄" at bounding box center [80, 204] width 149 height 37
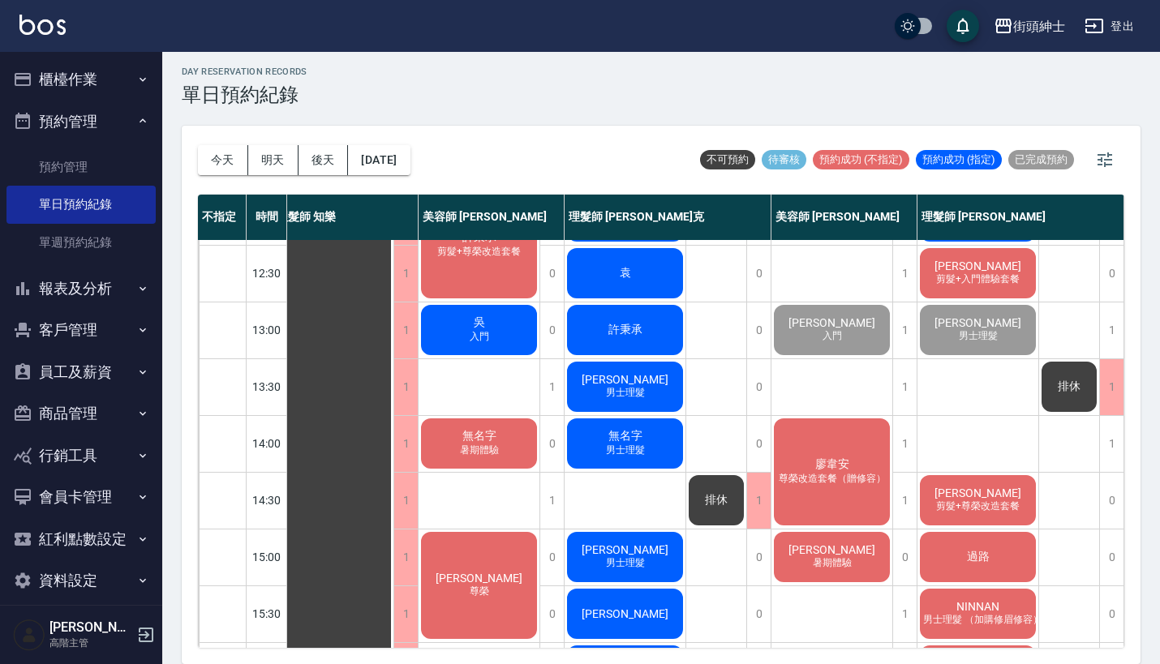
scroll to position [4, 0]
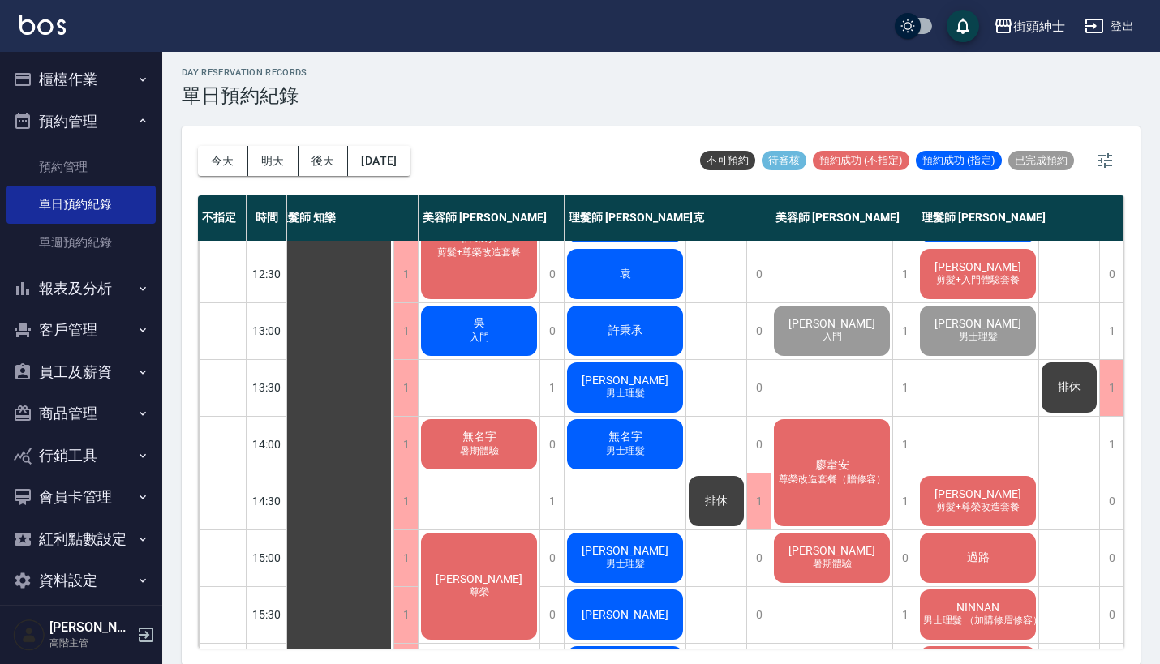
click at [833, 452] on div "廖韋安 尊榮改造套餐（贈修容）" at bounding box center [832, 473] width 121 height 112
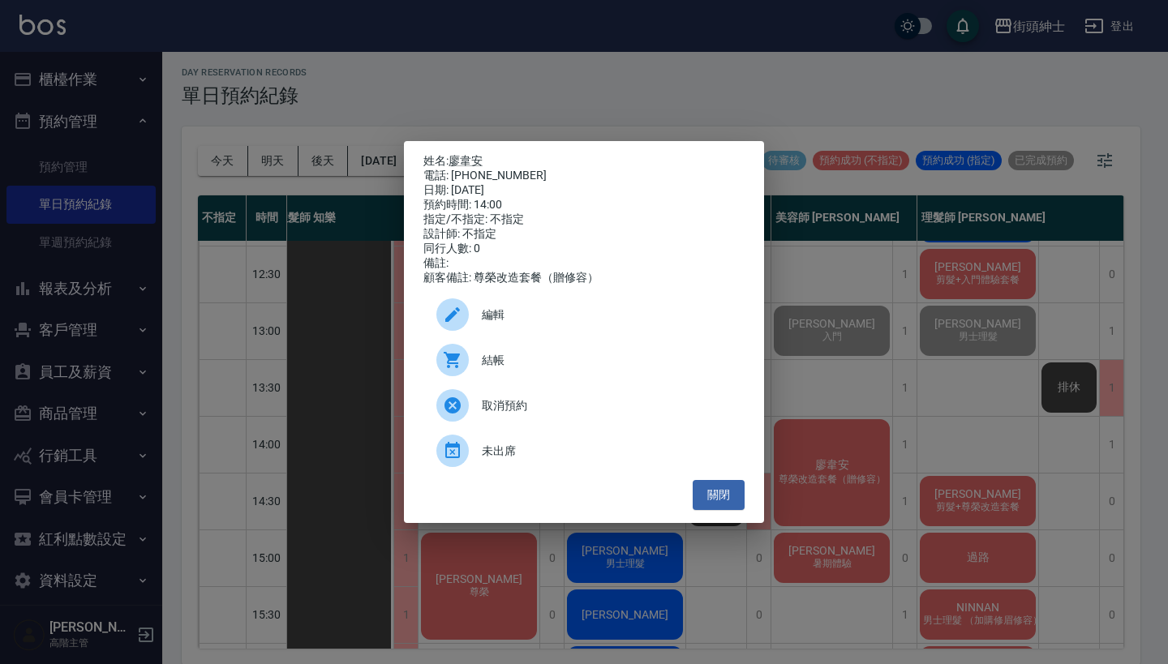
click at [921, 391] on div "姓名: 廖韋安 電話: 0900105661 日期: 2025/09/10 預約時間: 14:00 指定/不指定: 不指定 設計師: 不指定 同行人數: 0 …" at bounding box center [584, 332] width 1168 height 664
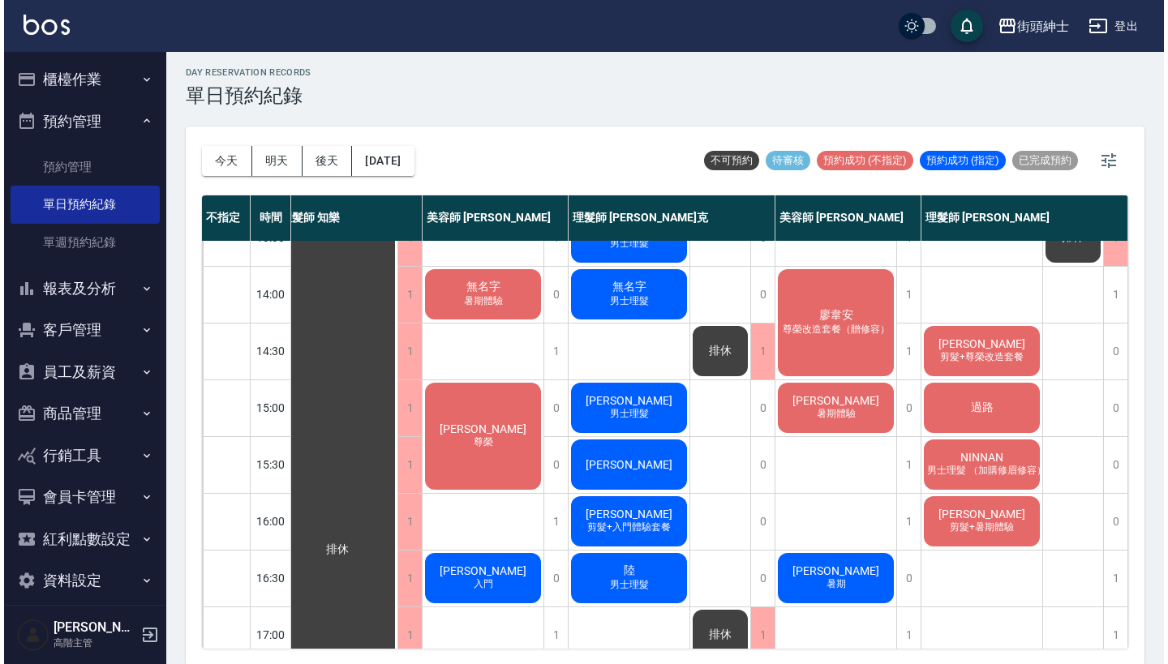
scroll to position [289, 15]
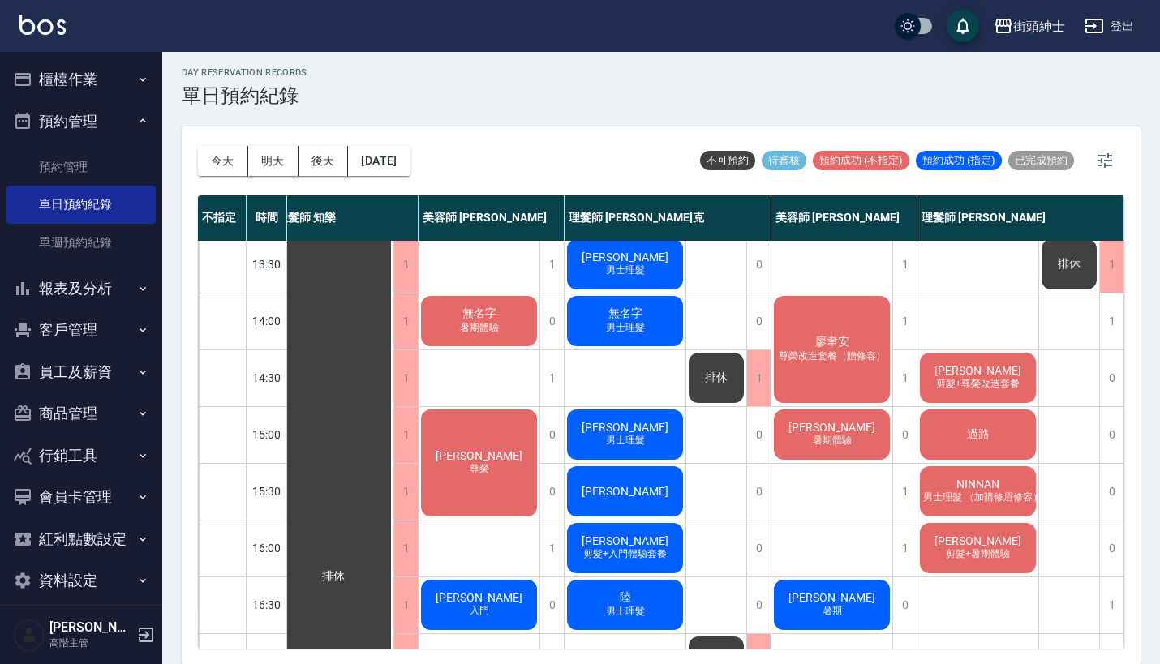
click at [817, 328] on div "廖韋安 尊榮改造套餐（贈修容）" at bounding box center [832, 350] width 121 height 112
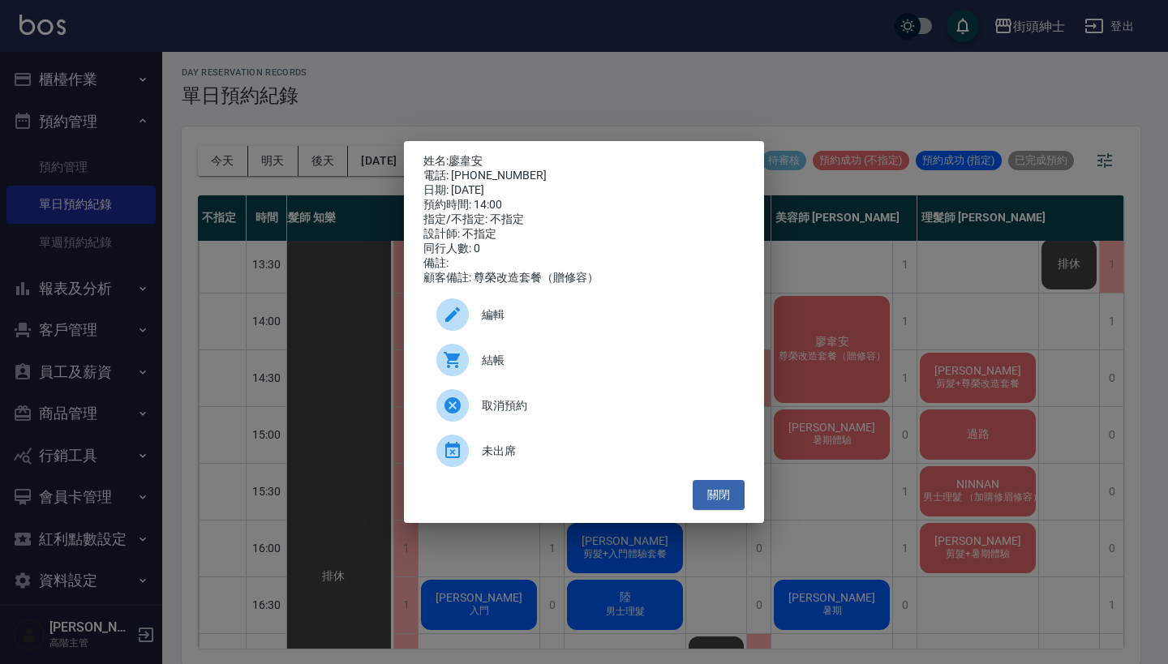
click at [503, 380] on div "結帳" at bounding box center [583, 359] width 321 height 45
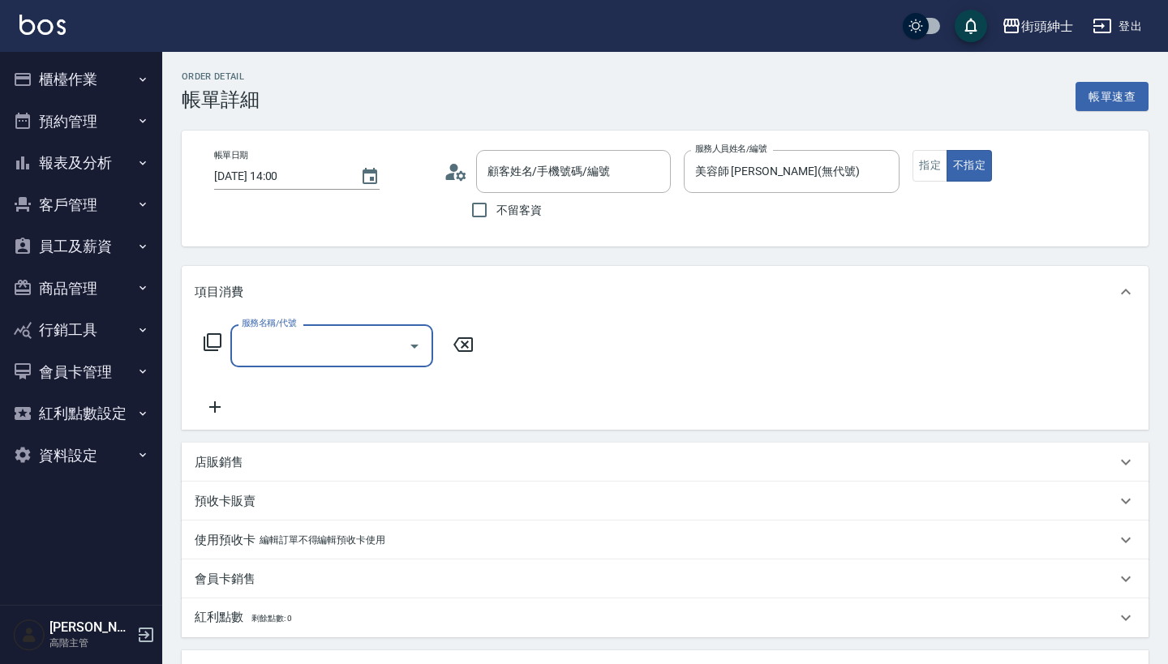
type input "[PERSON_NAME]/0900105661/null"
click at [370, 367] on div "服務名稱/代號" at bounding box center [331, 346] width 203 height 43
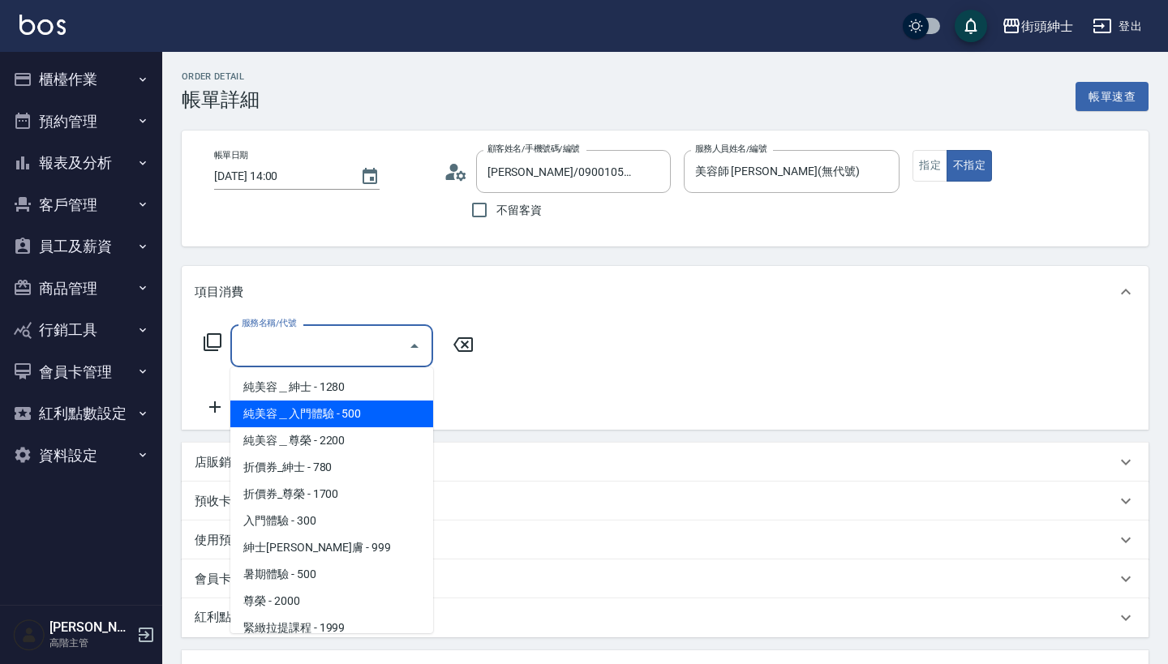
click at [365, 441] on span "純美容＿尊榮 - 2200" at bounding box center [331, 441] width 203 height 27
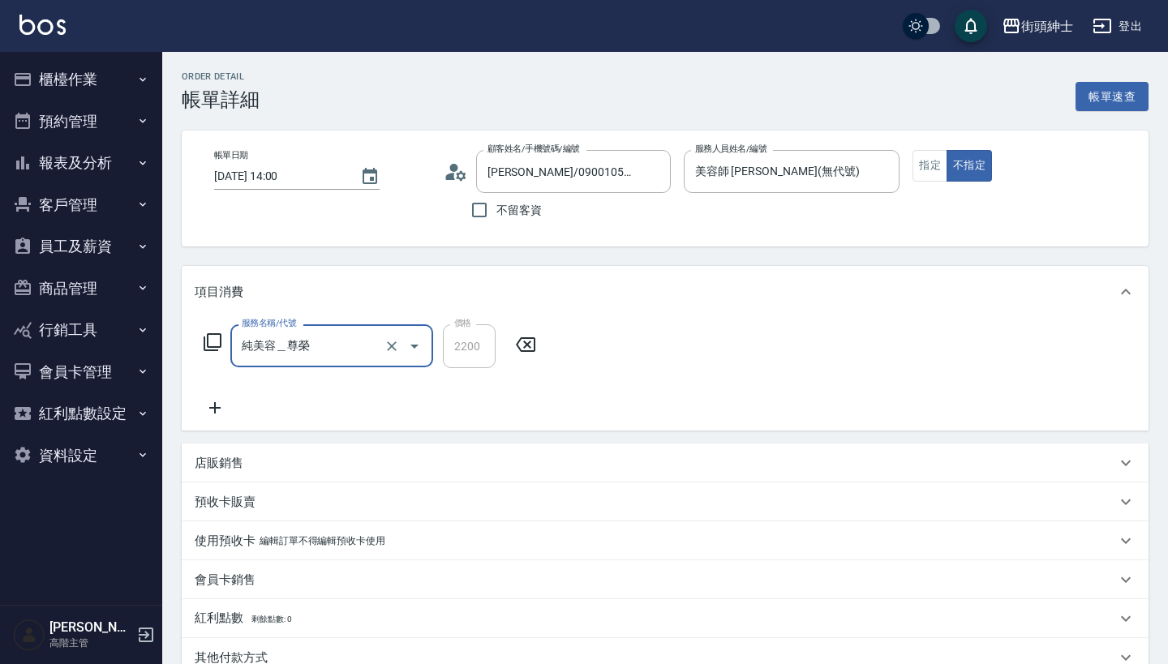
type input "純美容＿尊榮"
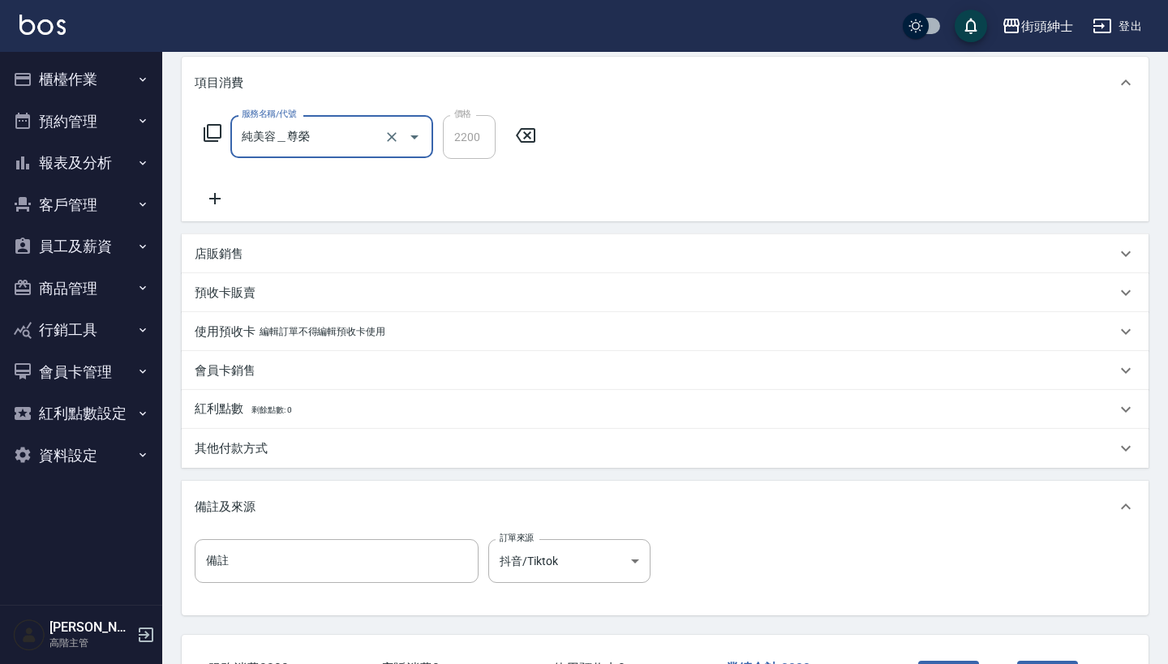
scroll to position [269, 0]
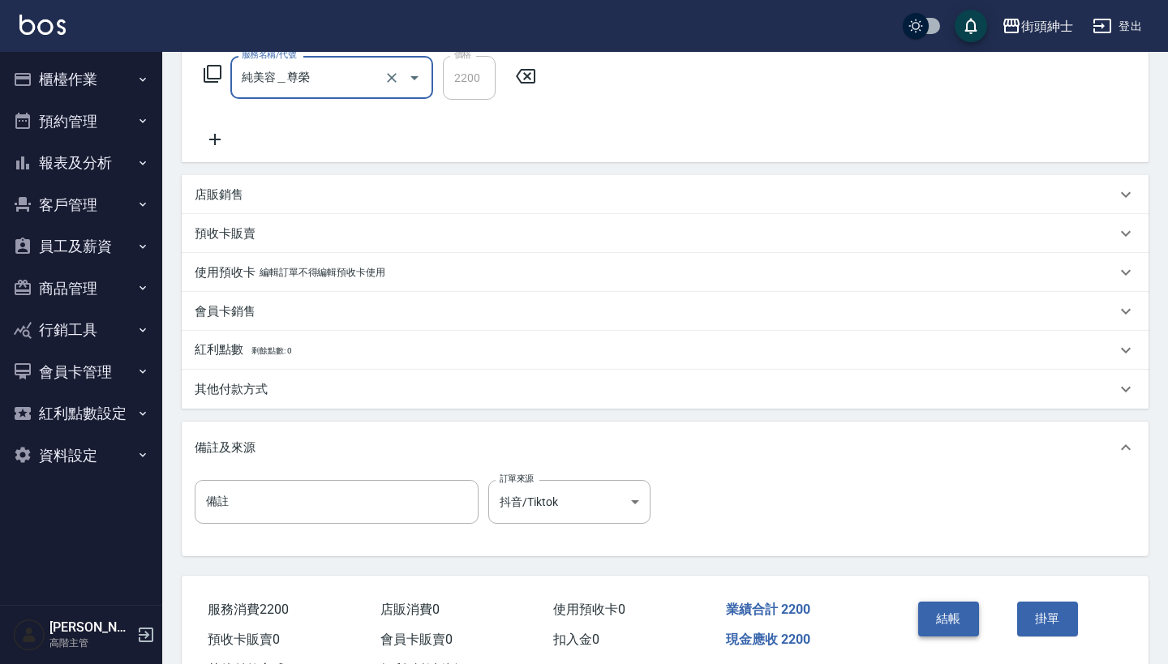
click at [961, 616] on button "結帳" at bounding box center [948, 619] width 61 height 34
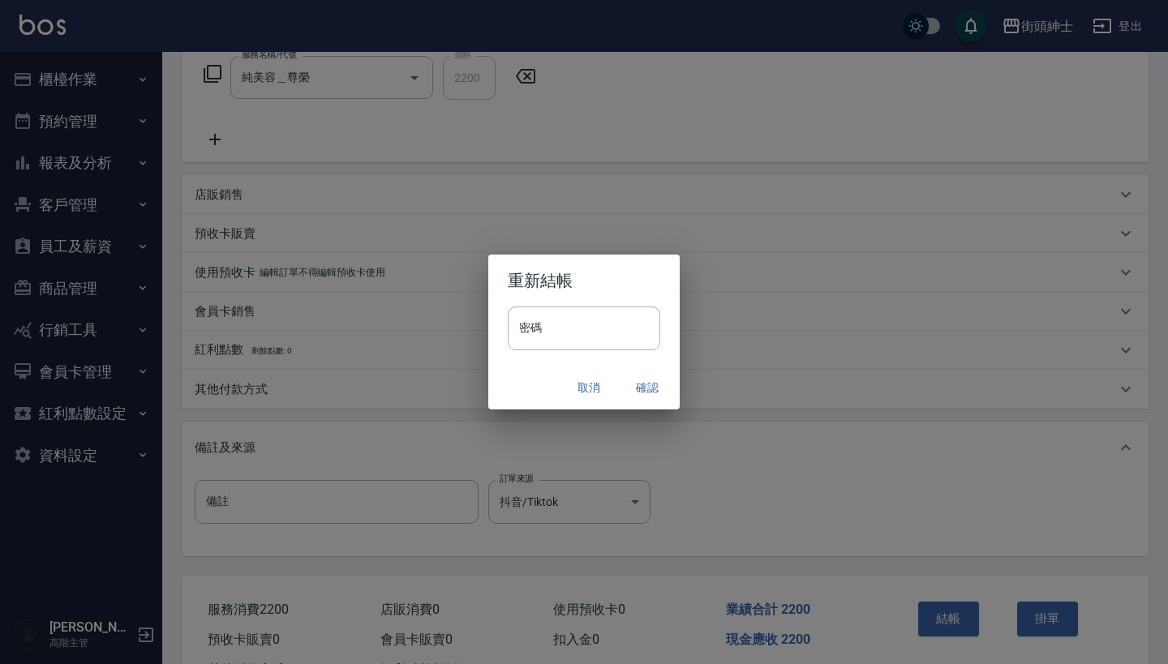
click at [659, 378] on button "確認" at bounding box center [647, 388] width 52 height 30
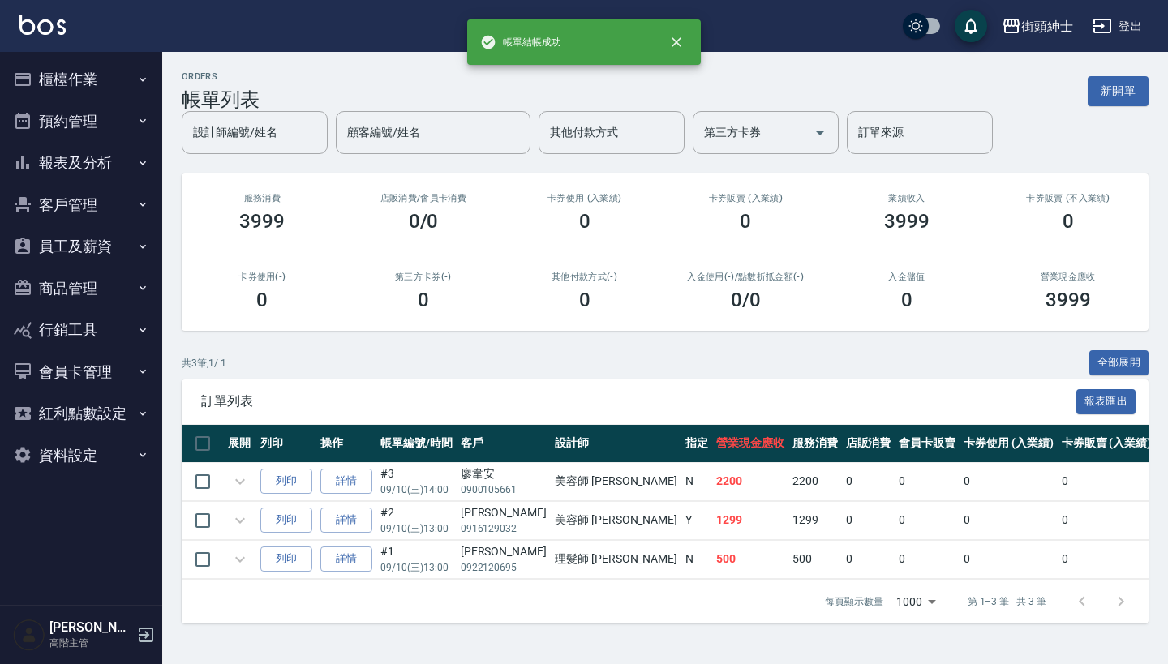
click at [127, 123] on button "預約管理" at bounding box center [80, 122] width 149 height 42
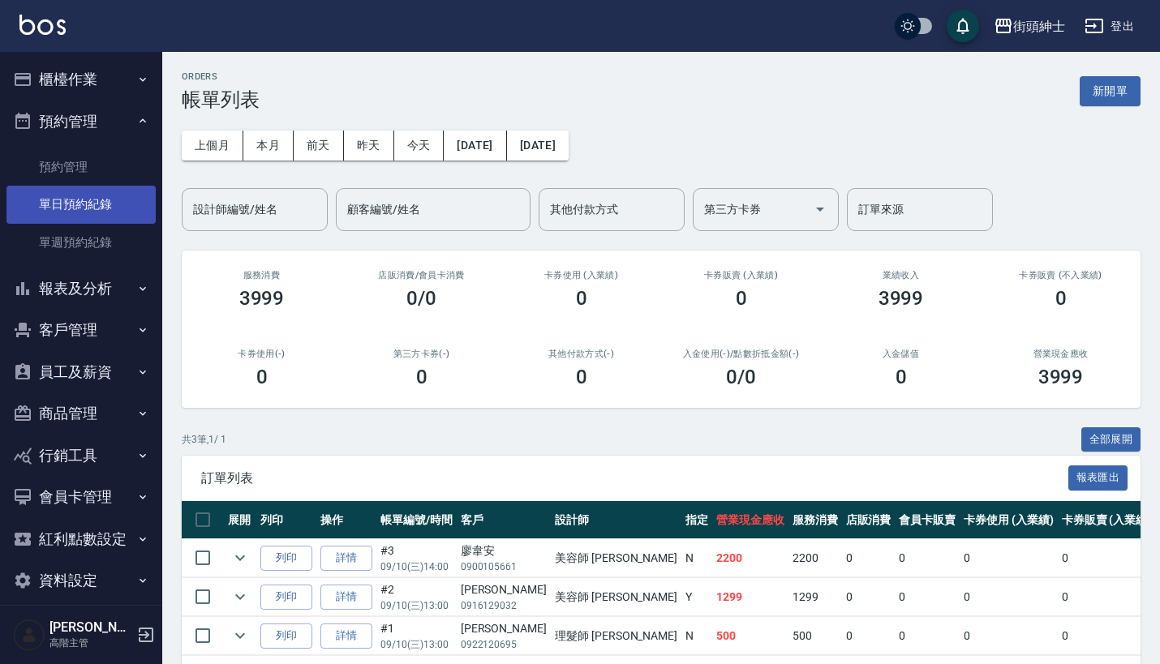
click at [123, 204] on link "單日預約紀錄" at bounding box center [80, 204] width 149 height 37
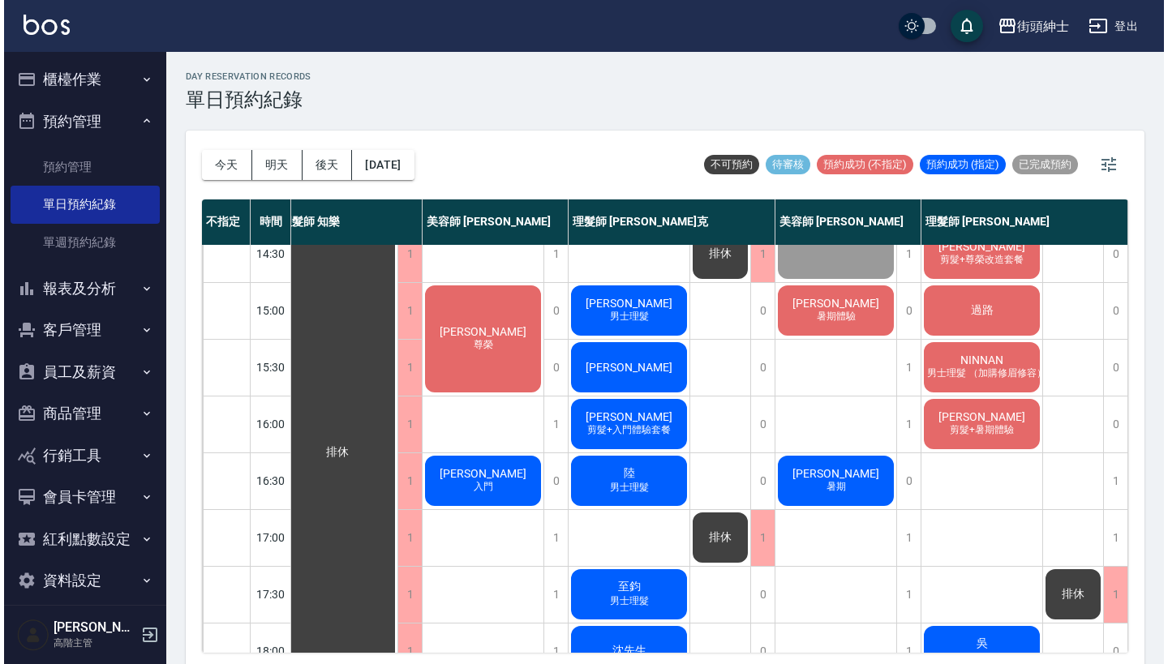
scroll to position [326, 23]
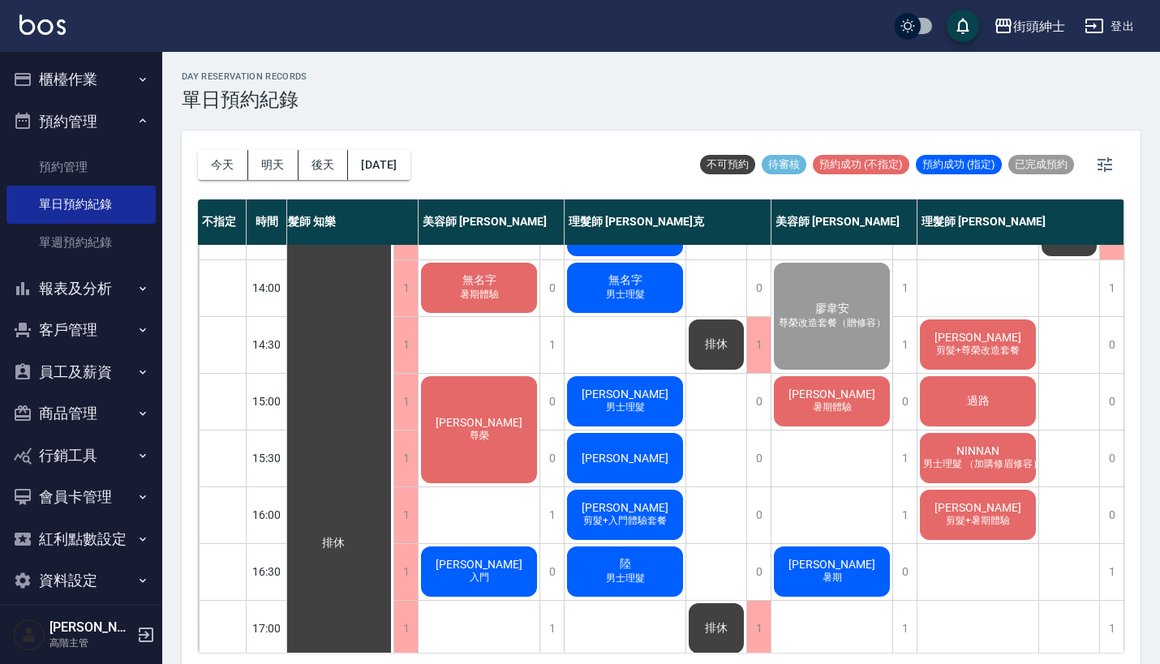
click at [840, 389] on span "[PERSON_NAME]" at bounding box center [831, 394] width 93 height 13
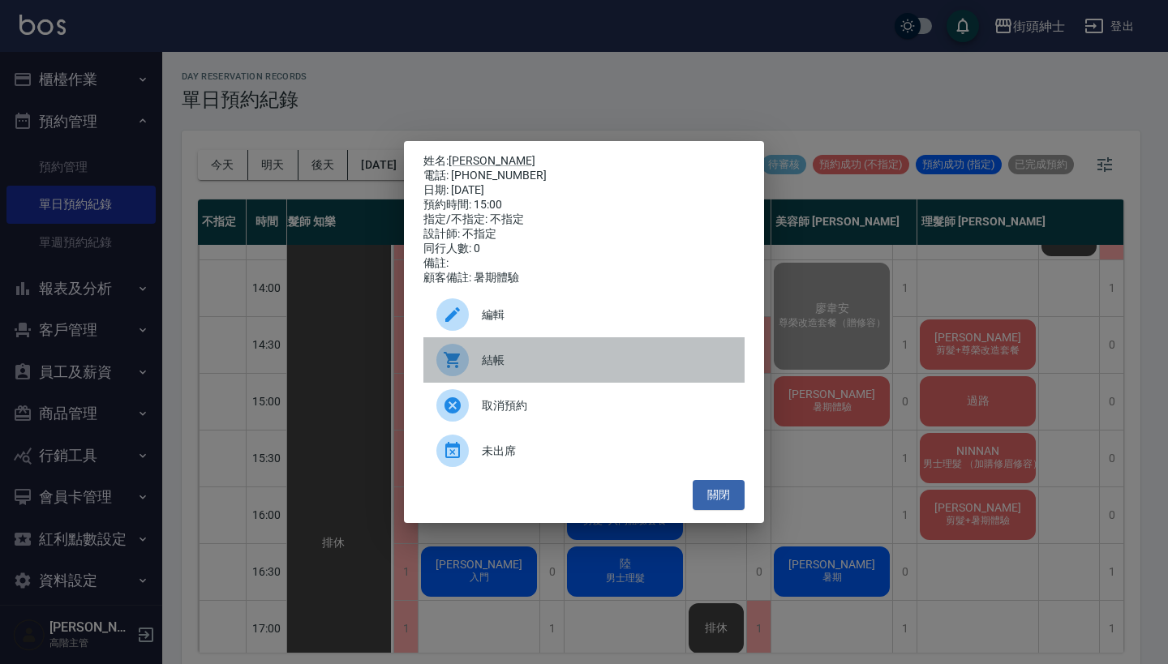
click at [551, 368] on span "結帳" at bounding box center [607, 360] width 250 height 17
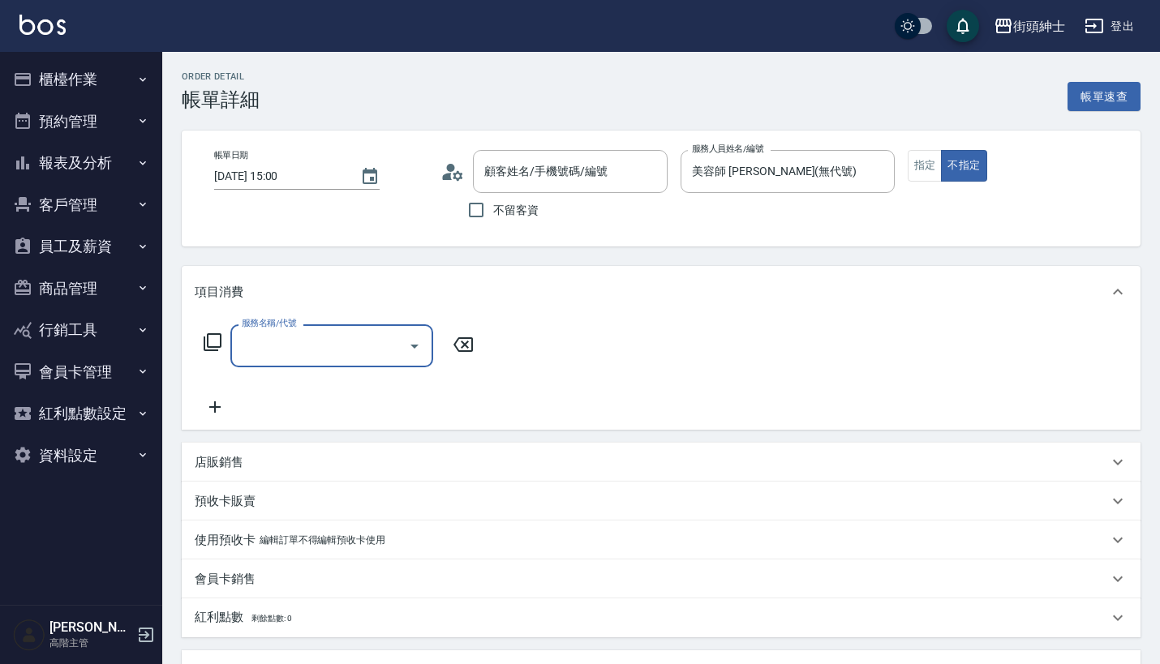
type input "[PERSON_NAME]/0983951270/null"
drag, startPoint x: 0, startPoint y: 0, endPoint x: 337, endPoint y: 362, distance: 494.2
click at [341, 341] on input "服務名稱/代號" at bounding box center [320, 346] width 164 height 28
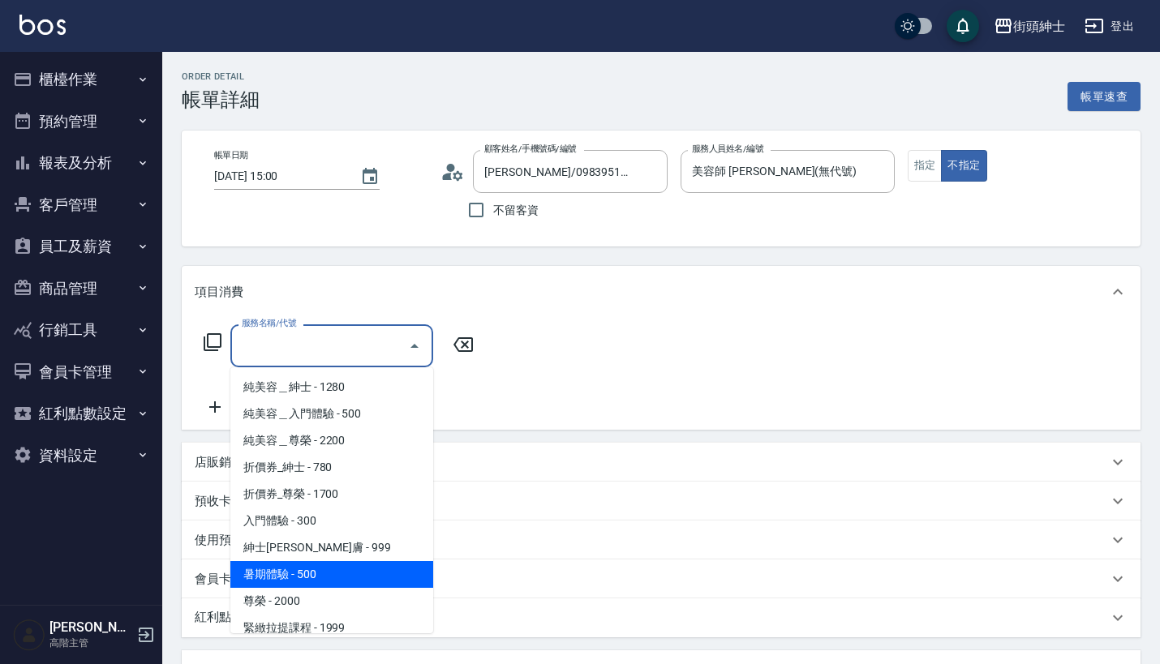
click at [342, 561] on span "暑期體驗 - 500" at bounding box center [331, 574] width 203 height 27
type input "暑期體驗"
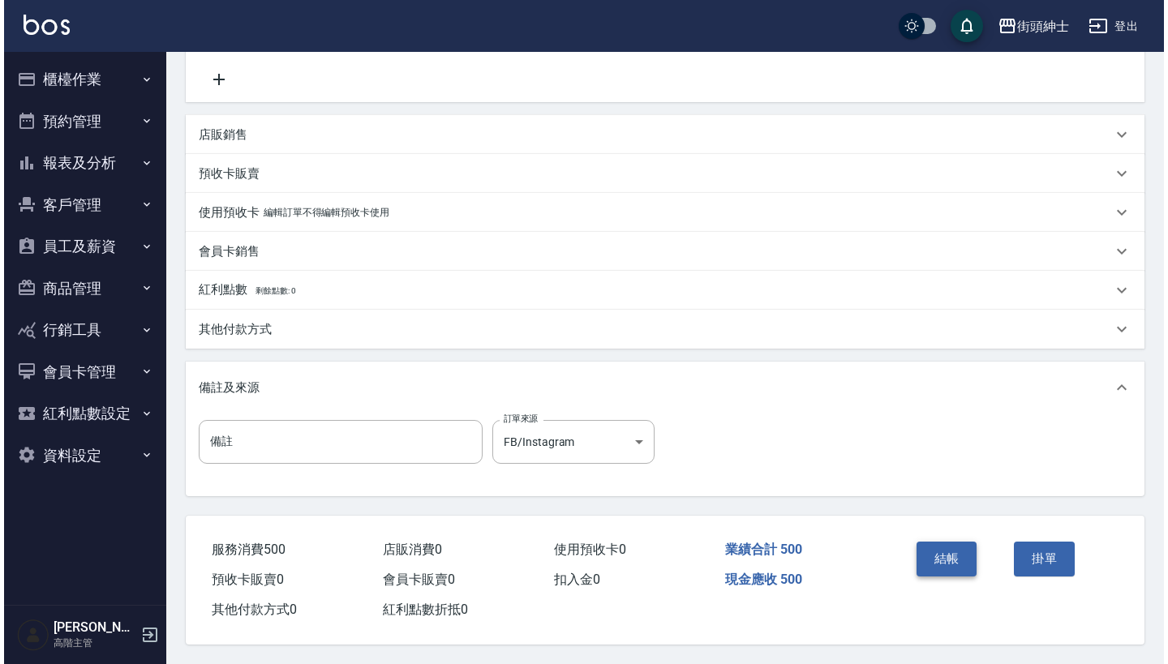
scroll to position [336, 0]
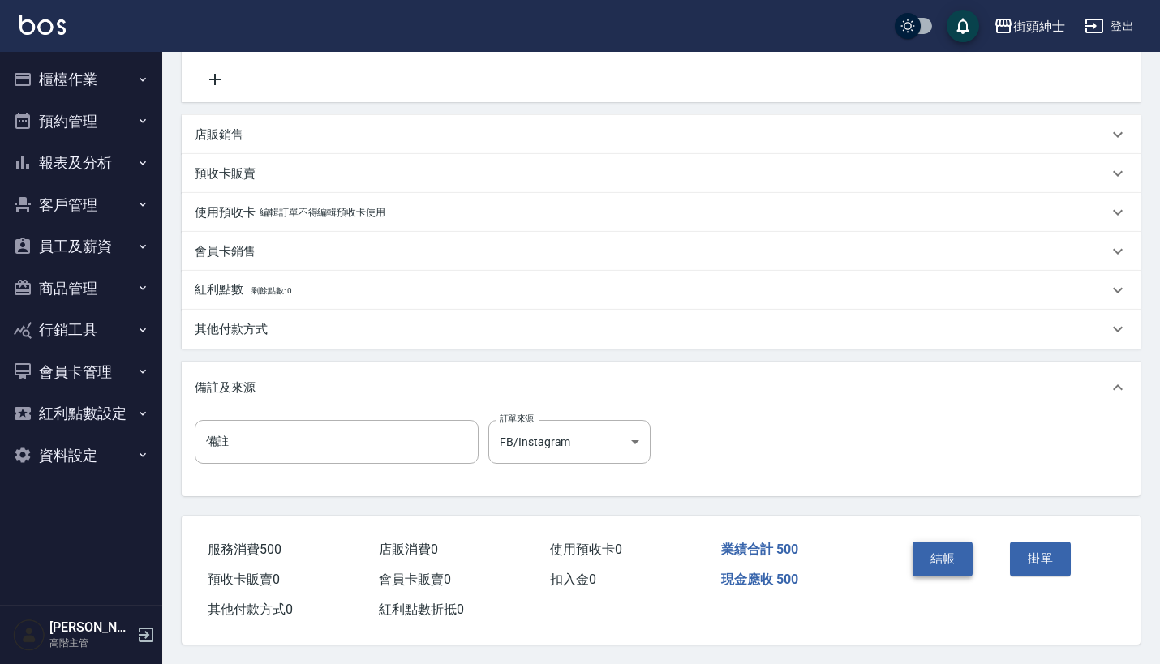
click at [961, 552] on button "結帳" at bounding box center [943, 559] width 61 height 34
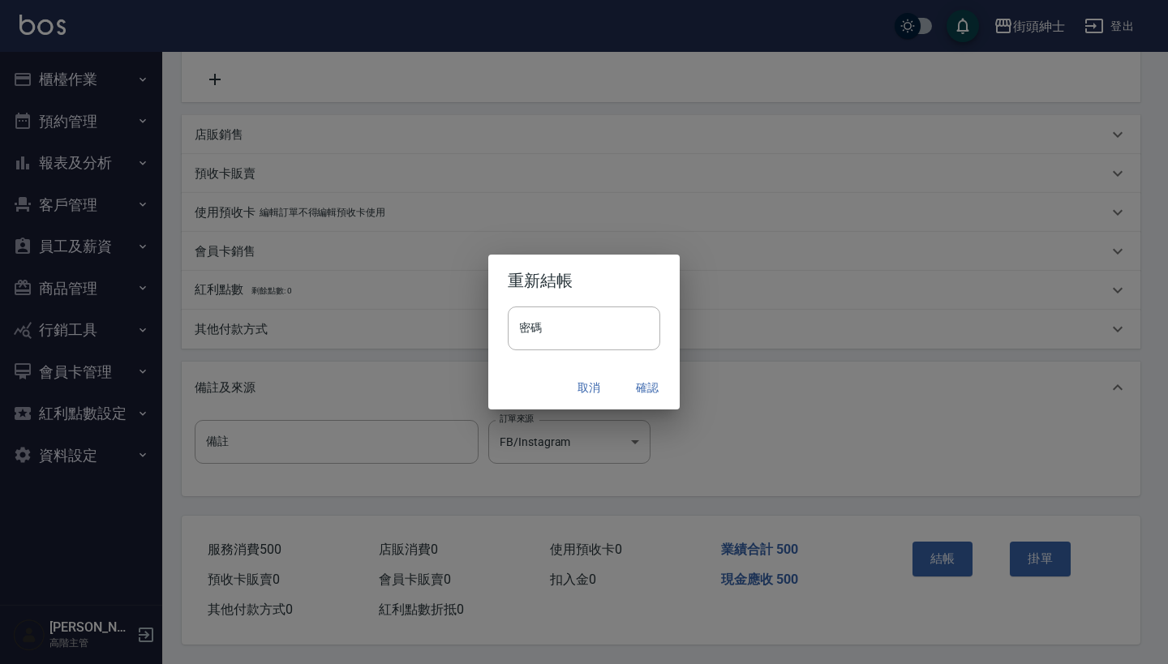
click at [643, 380] on button "確認" at bounding box center [647, 388] width 52 height 30
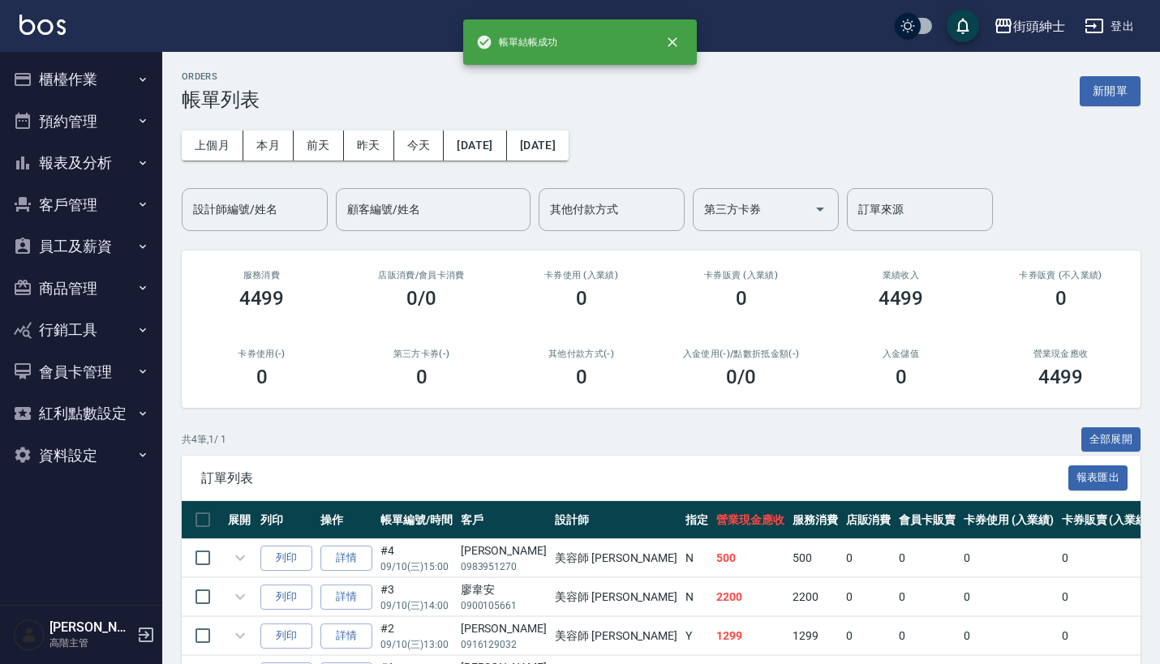
click at [102, 129] on button "預約管理" at bounding box center [80, 122] width 149 height 42
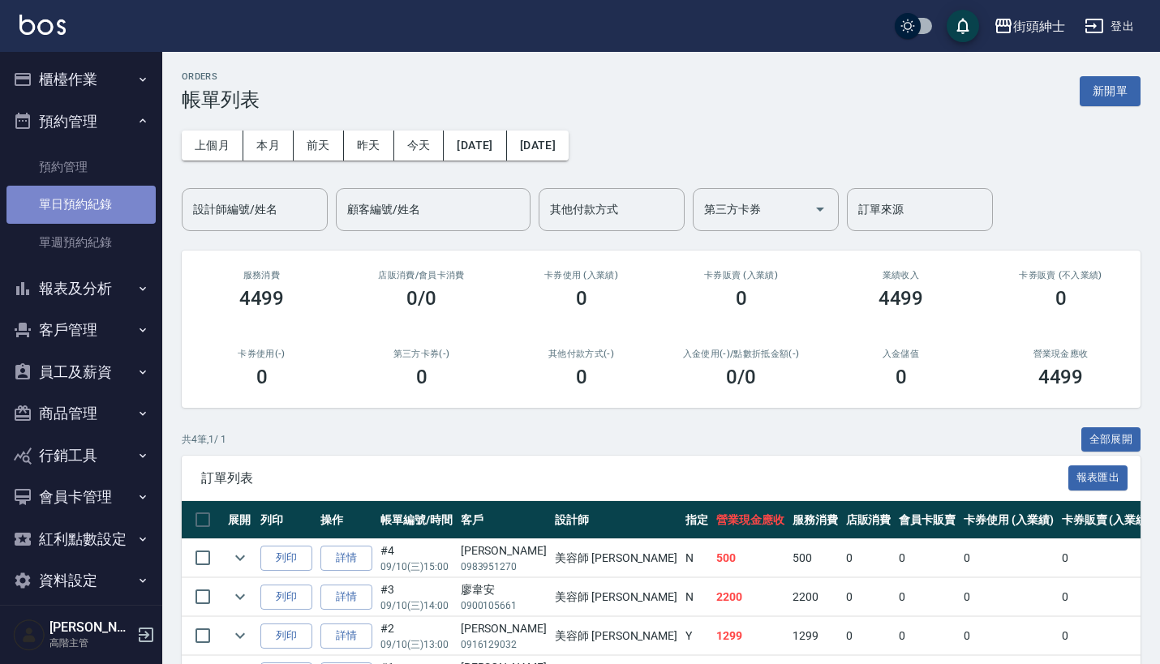
click at [113, 219] on link "單日預約紀錄" at bounding box center [80, 204] width 149 height 37
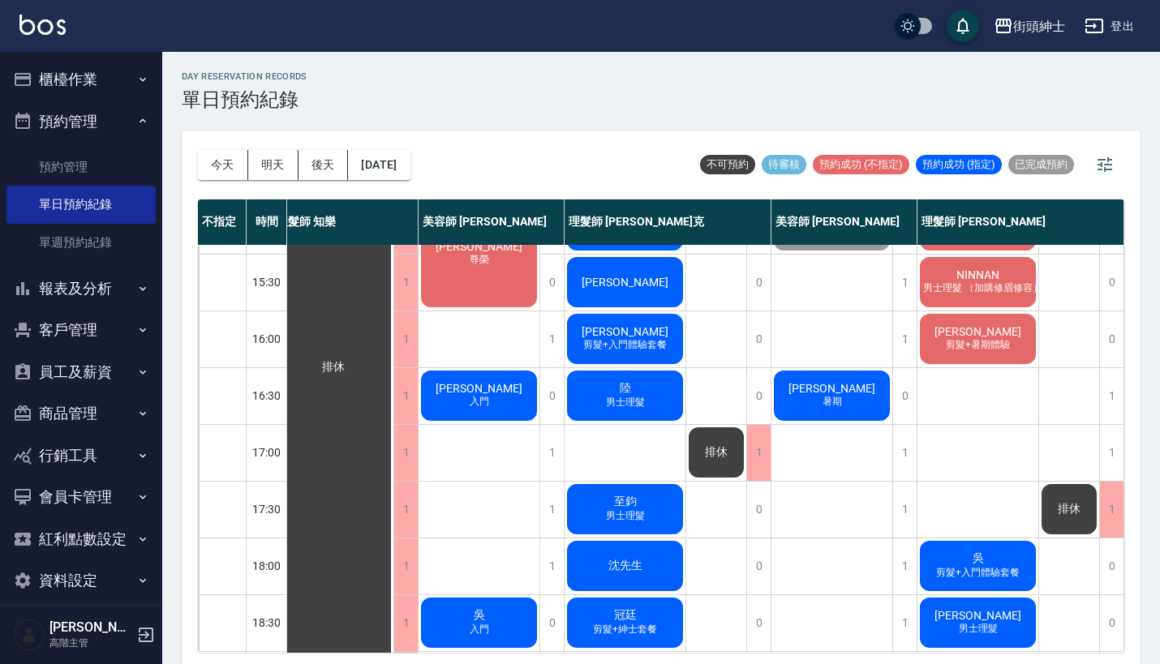
scroll to position [498, 22]
